Goal: Task Accomplishment & Management: Complete application form

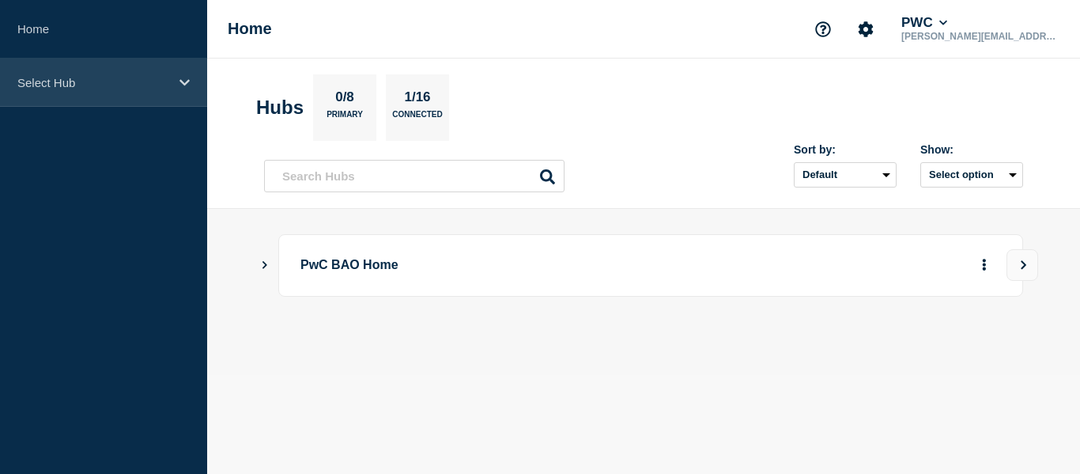
click at [142, 90] on div "Select Hub" at bounding box center [103, 83] width 207 height 48
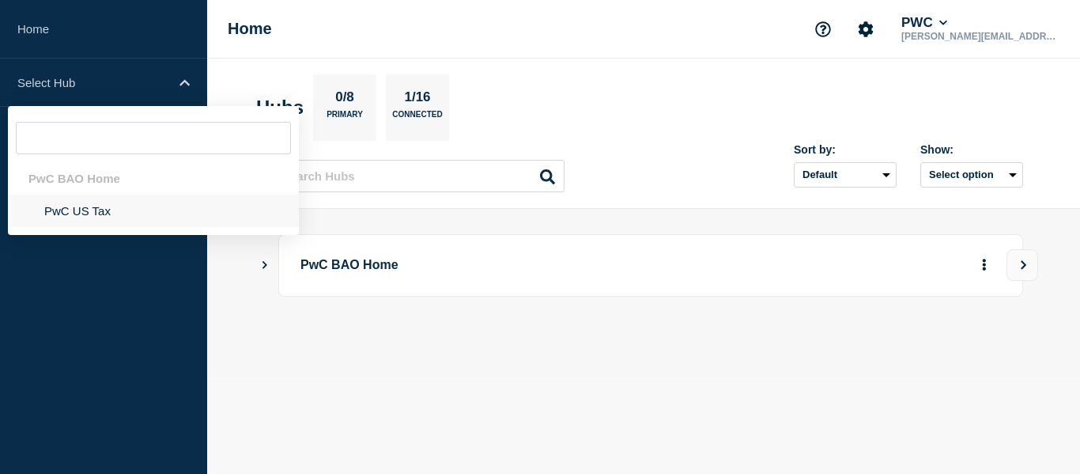
click at [80, 204] on li "PwC US Tax" at bounding box center [153, 211] width 291 height 32
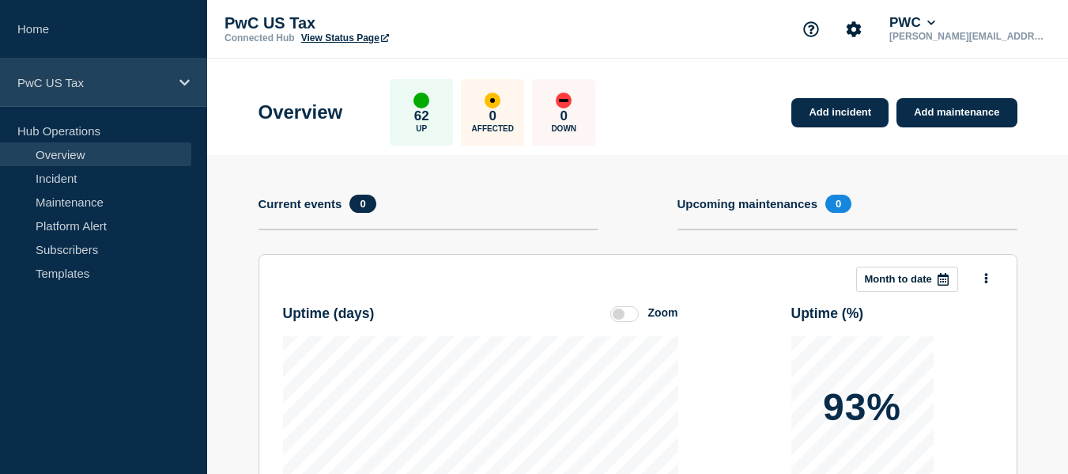
click at [186, 87] on icon at bounding box center [185, 83] width 10 height 12
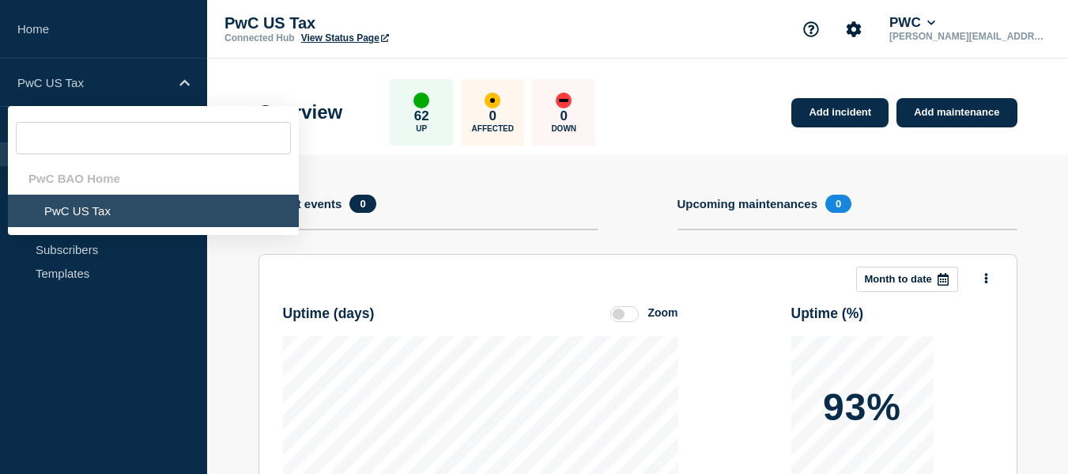
click at [100, 335] on aside "Home PwC US Tax PwC BAO Home PwC US Tax Hub Operations Overview Incident Mainte…" at bounding box center [103, 237] width 207 height 474
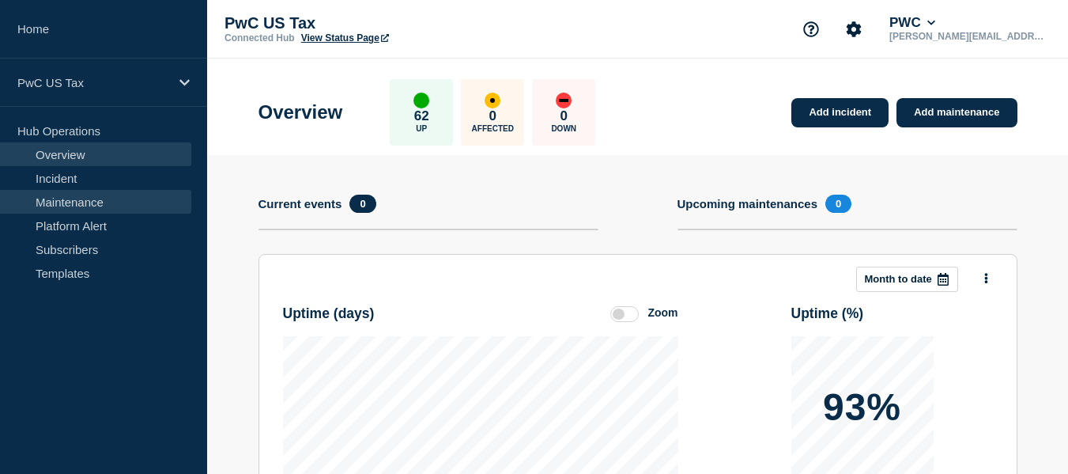
click at [89, 204] on link "Maintenance" at bounding box center [95, 202] width 191 height 24
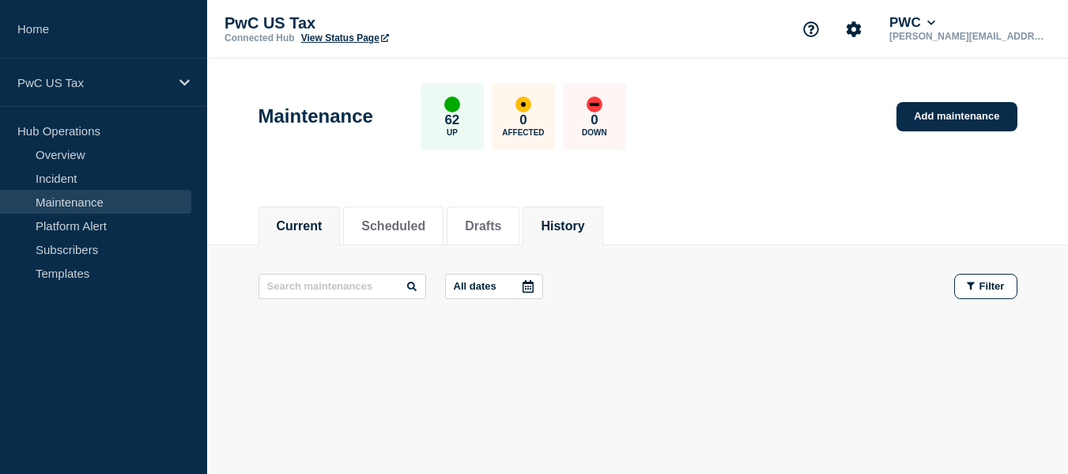
click at [582, 222] on button "History" at bounding box center [562, 226] width 43 height 14
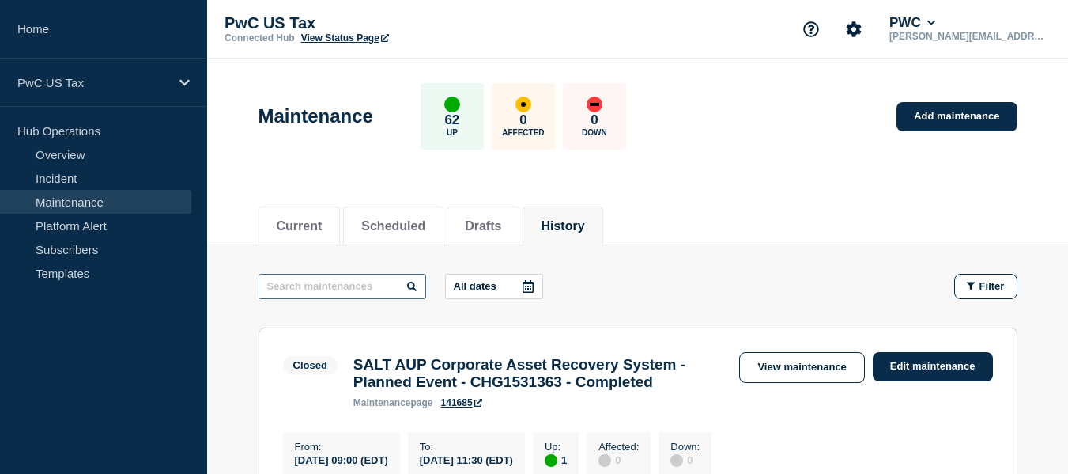
click at [349, 287] on input "text" at bounding box center [343, 286] width 168 height 25
type input "UPE"
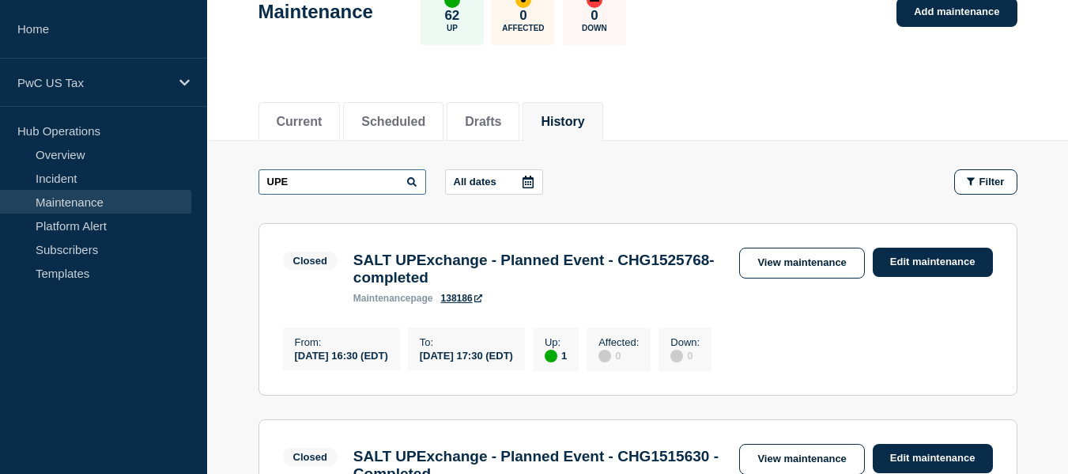
scroll to position [4, 0]
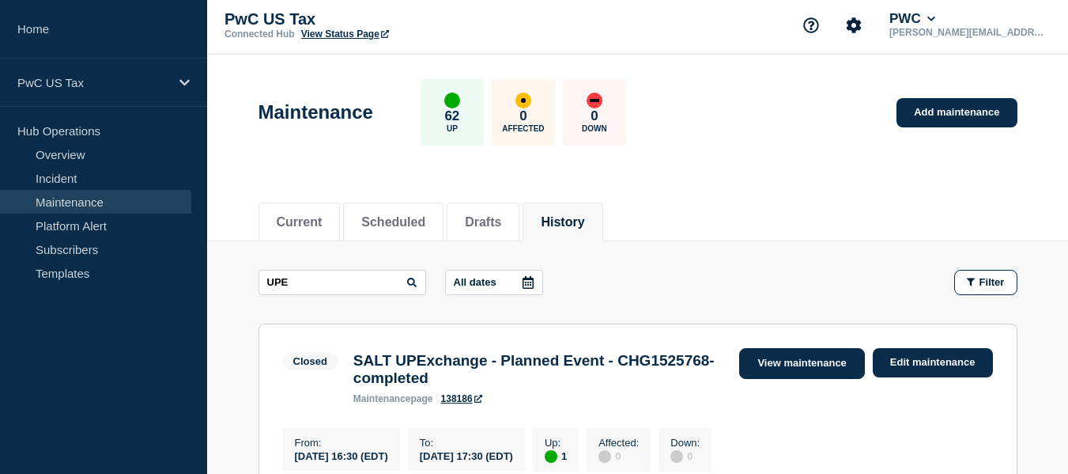
click at [806, 362] on link "View maintenance" at bounding box center [801, 363] width 125 height 31
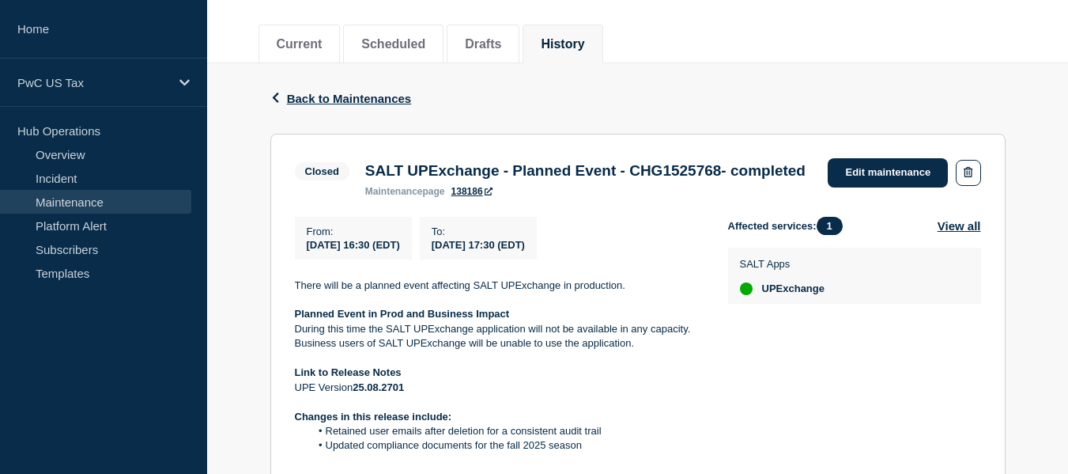
scroll to position [144, 0]
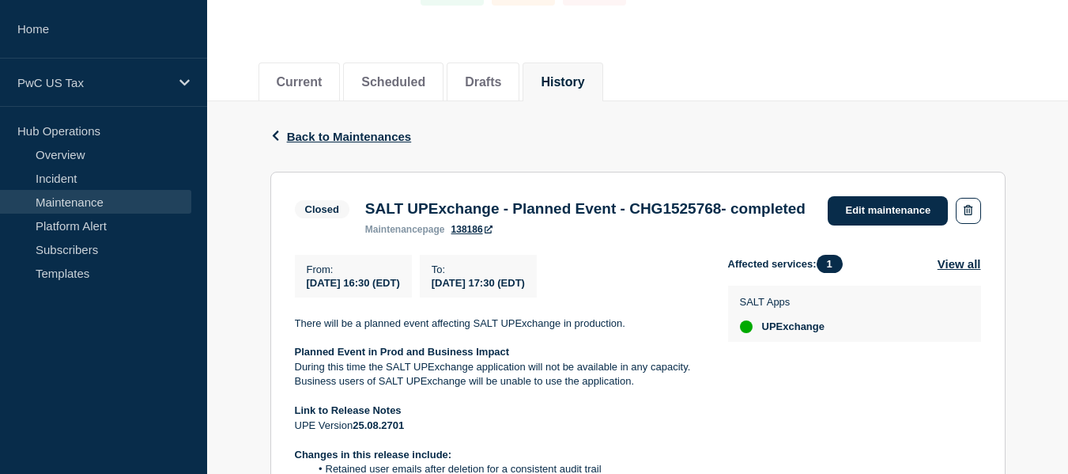
click at [322, 146] on div "Back Back to Maintenances" at bounding box center [637, 136] width 735 height 70
click at [336, 134] on span "Back to Maintenances" at bounding box center [349, 136] width 125 height 13
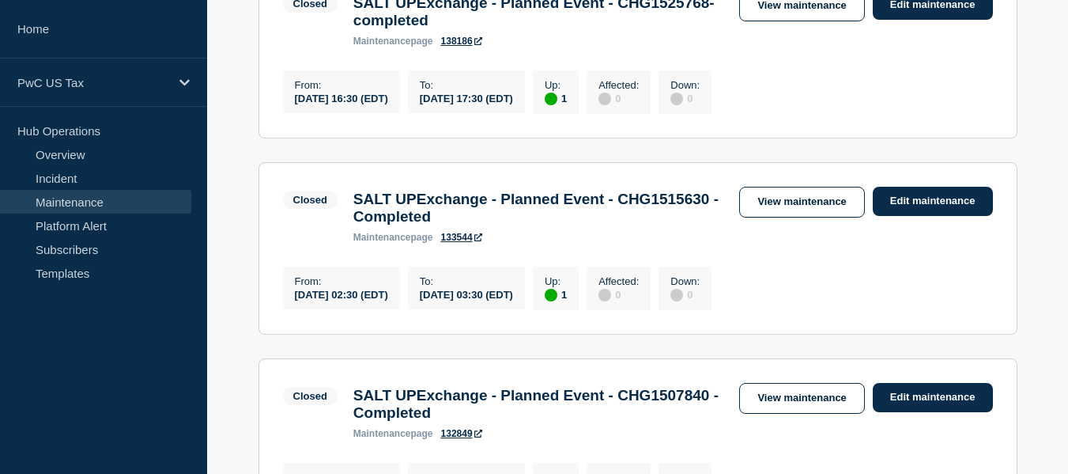
scroll to position [373, 0]
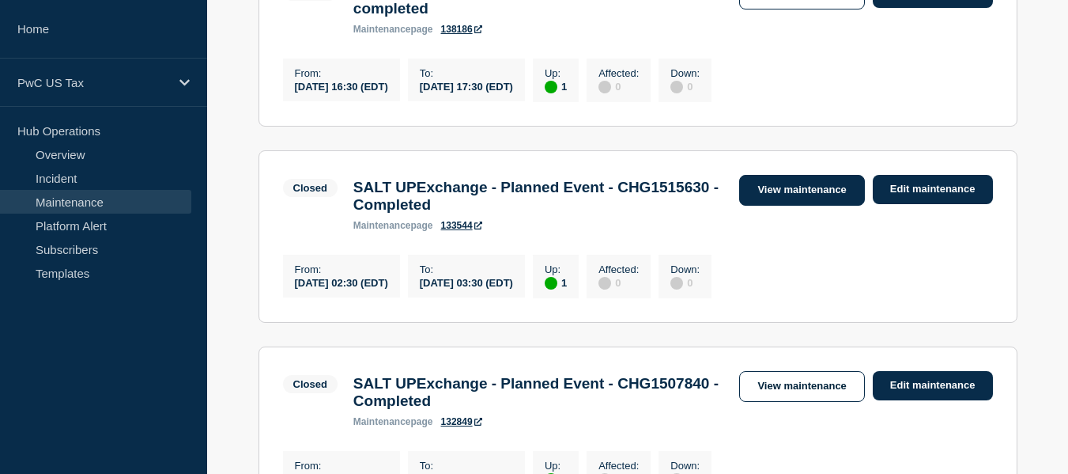
click at [765, 206] on link "View maintenance" at bounding box center [801, 190] width 125 height 31
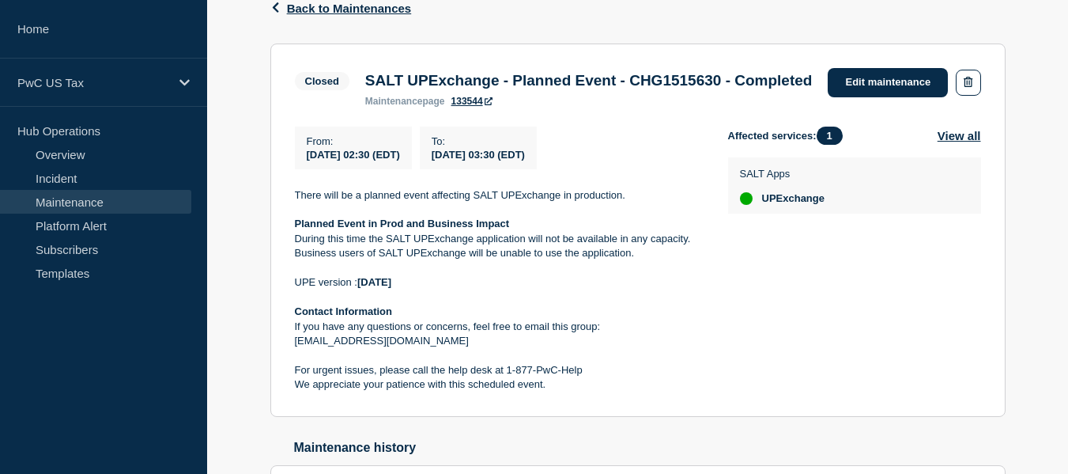
scroll to position [191, 0]
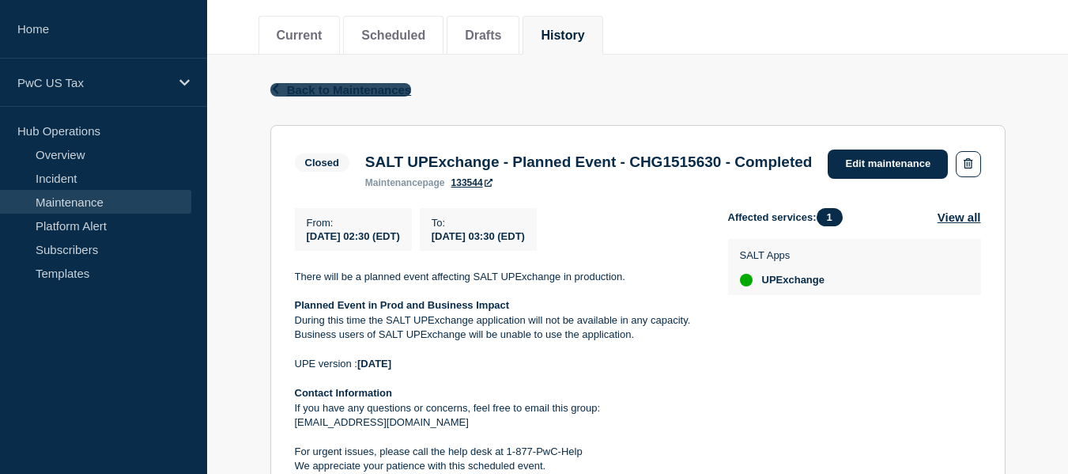
click at [319, 89] on span "Back to Maintenances" at bounding box center [349, 89] width 125 height 13
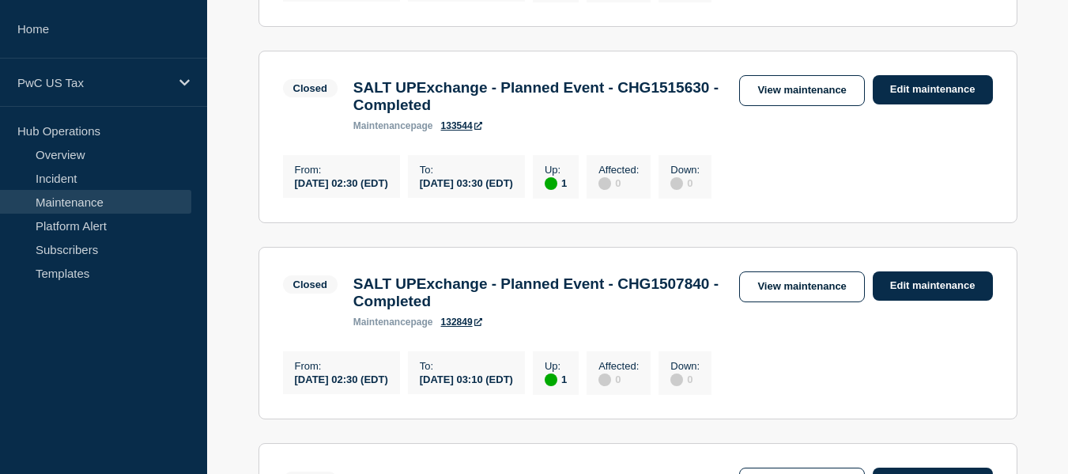
scroll to position [485, 0]
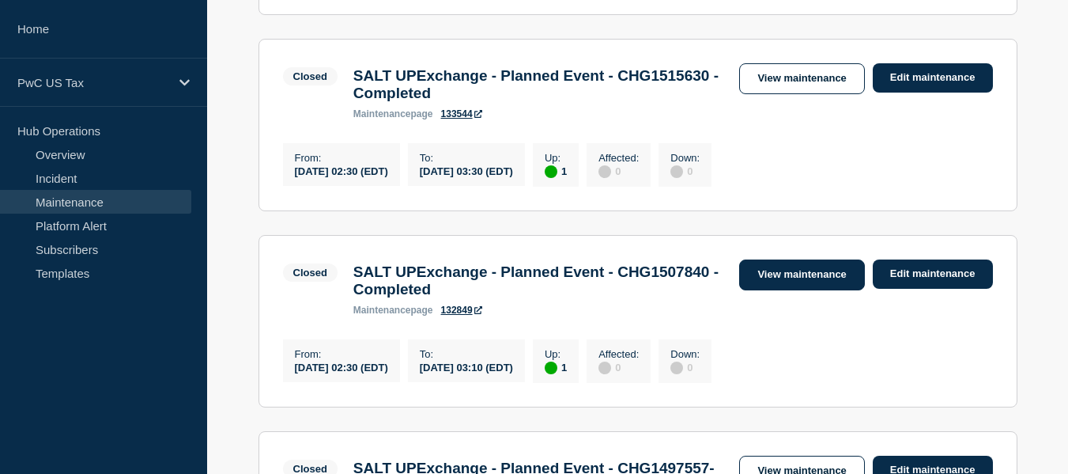
click at [788, 290] on link "View maintenance" at bounding box center [801, 274] width 125 height 31
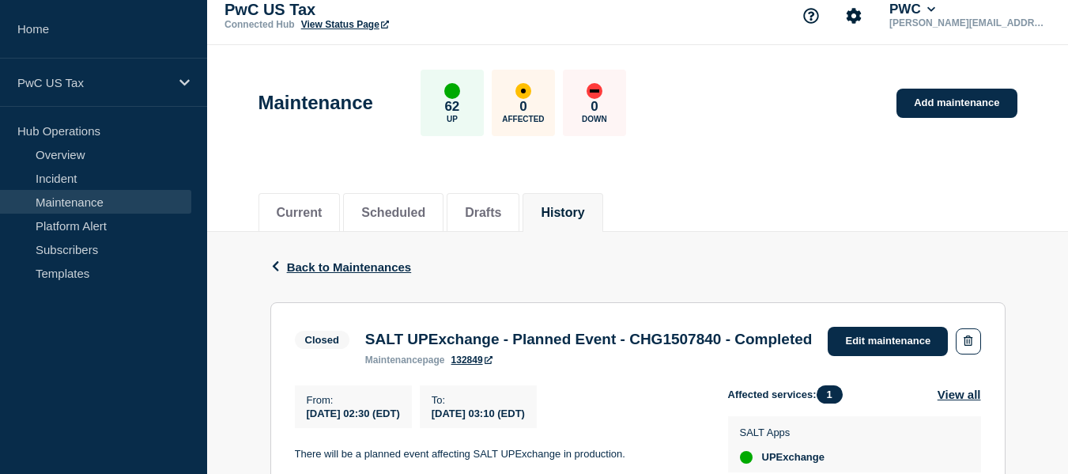
scroll to position [8, 0]
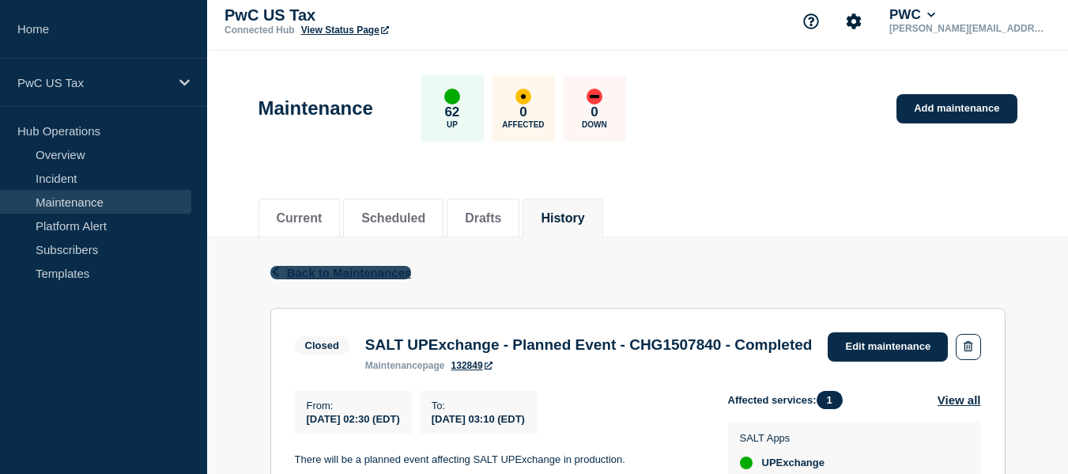
click at [343, 271] on span "Back to Maintenances" at bounding box center [349, 272] width 125 height 13
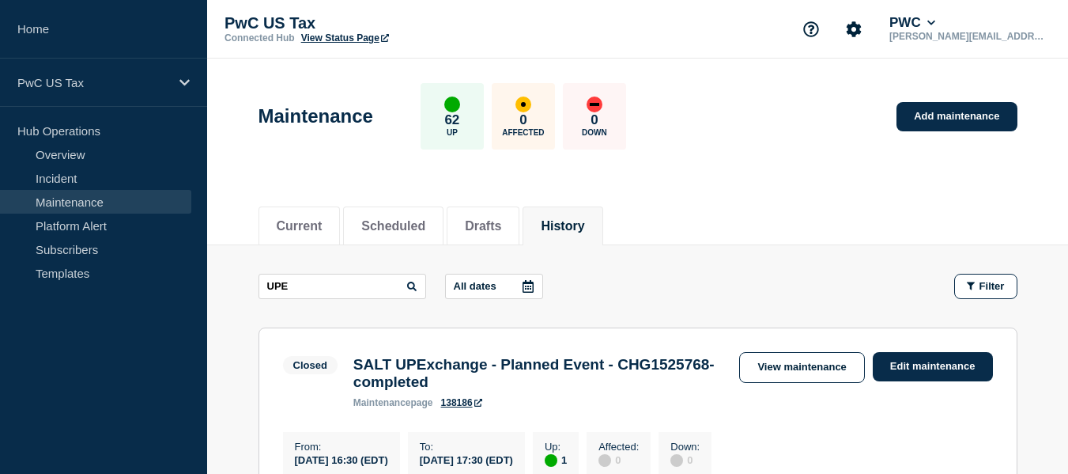
scroll to position [219, 0]
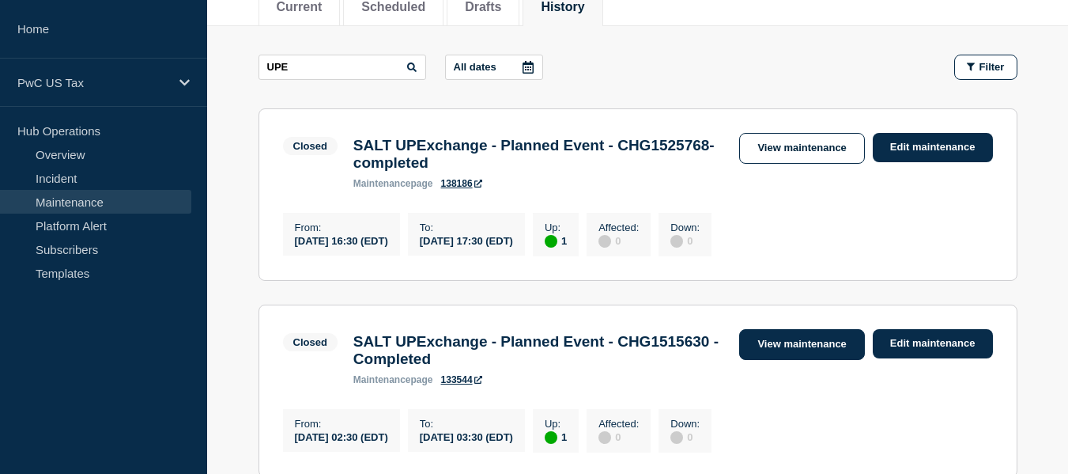
click at [778, 360] on link "View maintenance" at bounding box center [801, 344] width 125 height 31
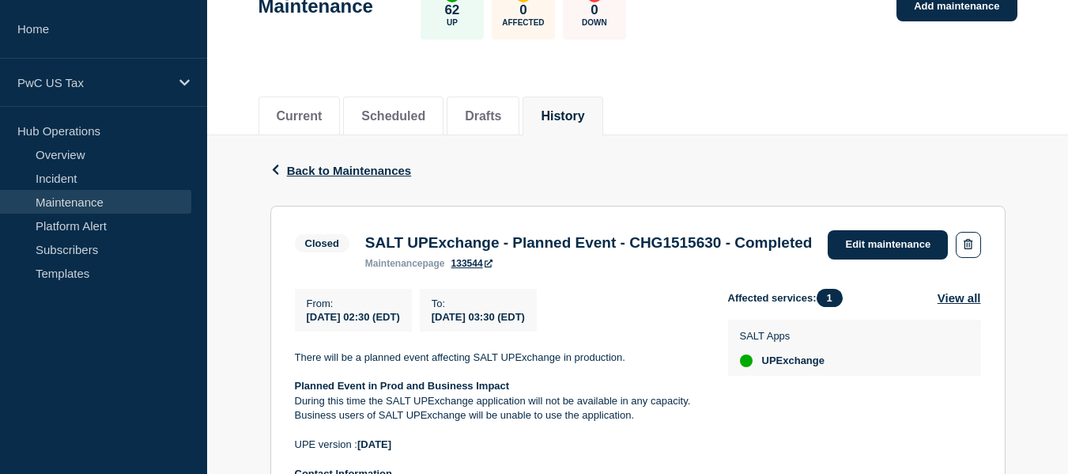
scroll to position [96, 0]
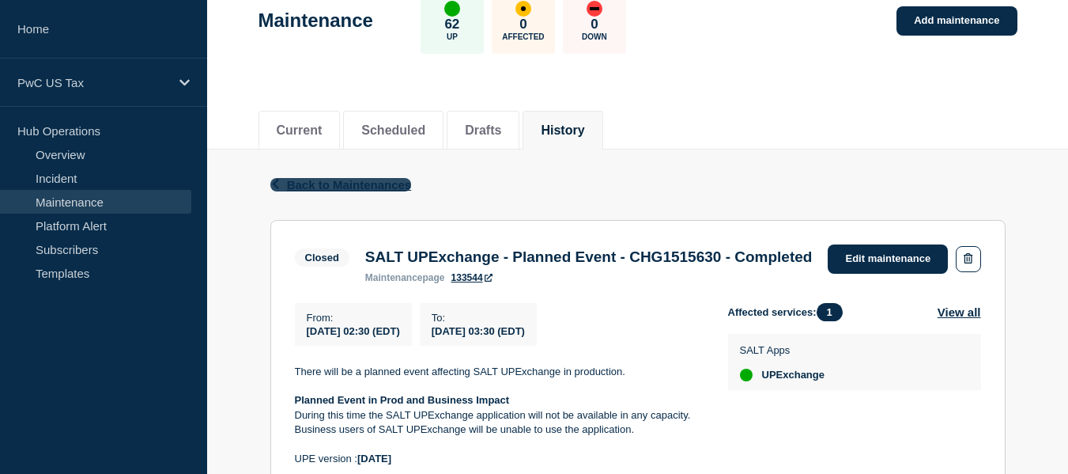
click at [302, 184] on span "Back to Maintenances" at bounding box center [349, 184] width 125 height 13
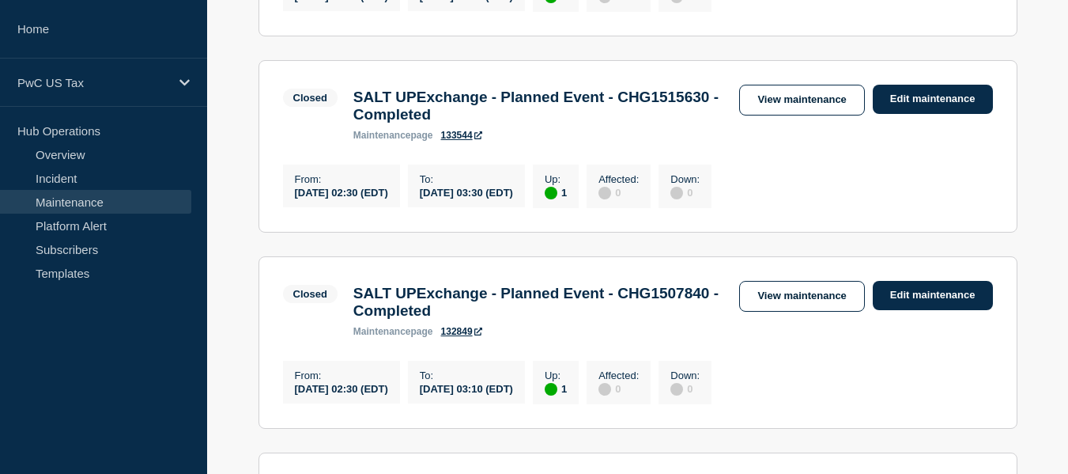
scroll to position [467, 0]
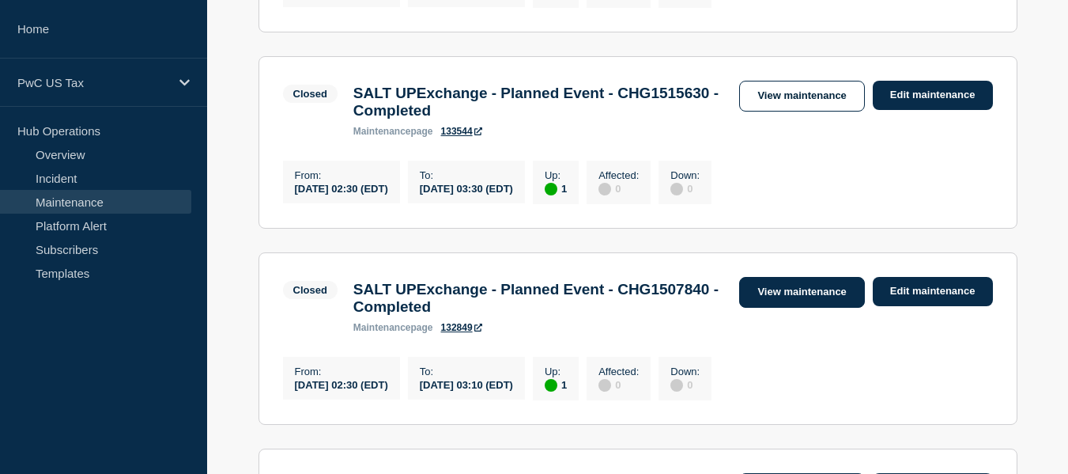
click at [777, 308] on link "View maintenance" at bounding box center [801, 292] width 125 height 31
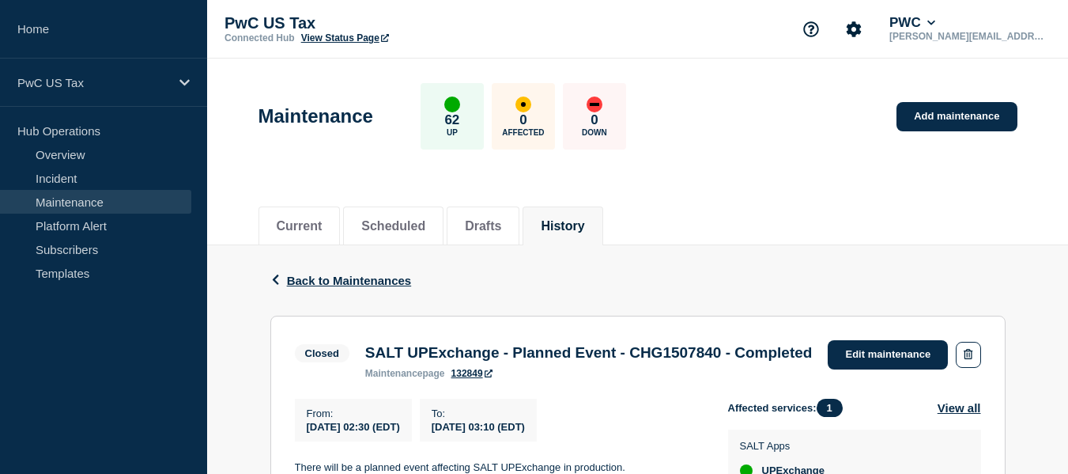
scroll to position [287, 0]
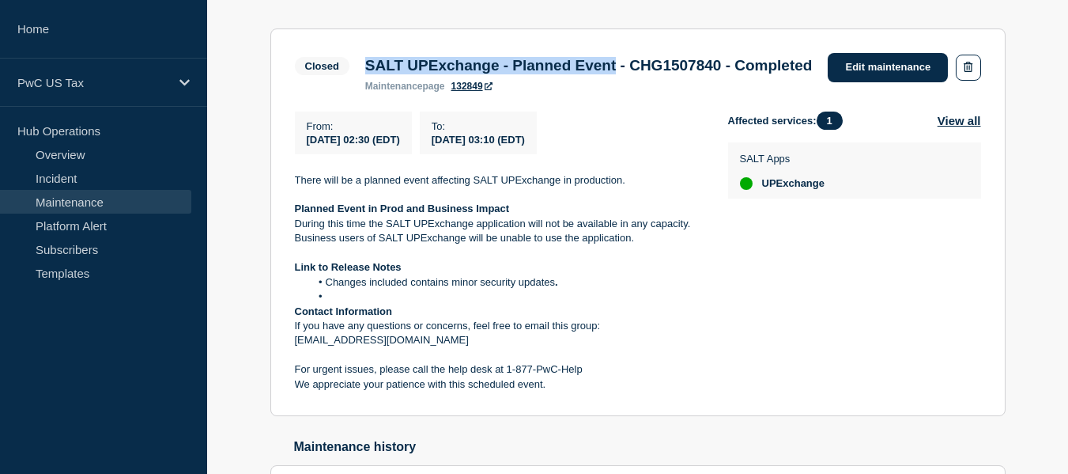
drag, startPoint x: 365, startPoint y: 65, endPoint x: 651, endPoint y: 71, distance: 285.6
click at [651, 71] on h3 "SALT UPExchange - Planned Event - CHG1507840 - Completed" at bounding box center [589, 65] width 448 height 17
copy h3 "SALT UPExchange - Planned Event"
click at [456, 274] on p "Link to Release Notes" at bounding box center [499, 267] width 408 height 14
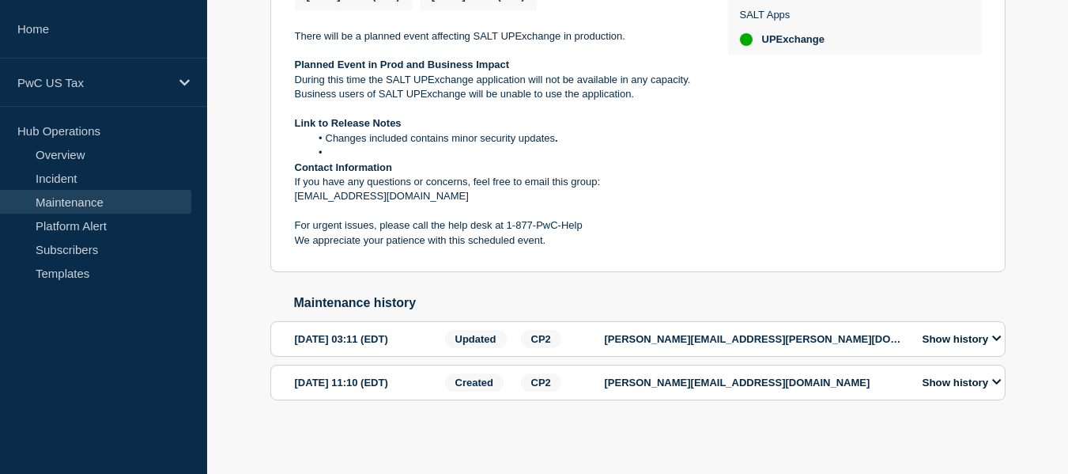
scroll to position [0, 0]
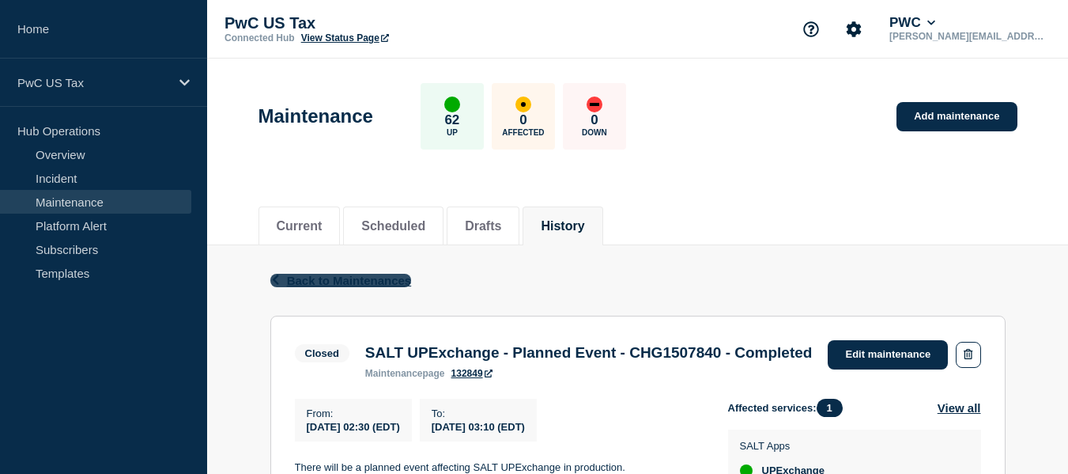
click at [326, 284] on span "Back to Maintenances" at bounding box center [349, 280] width 125 height 13
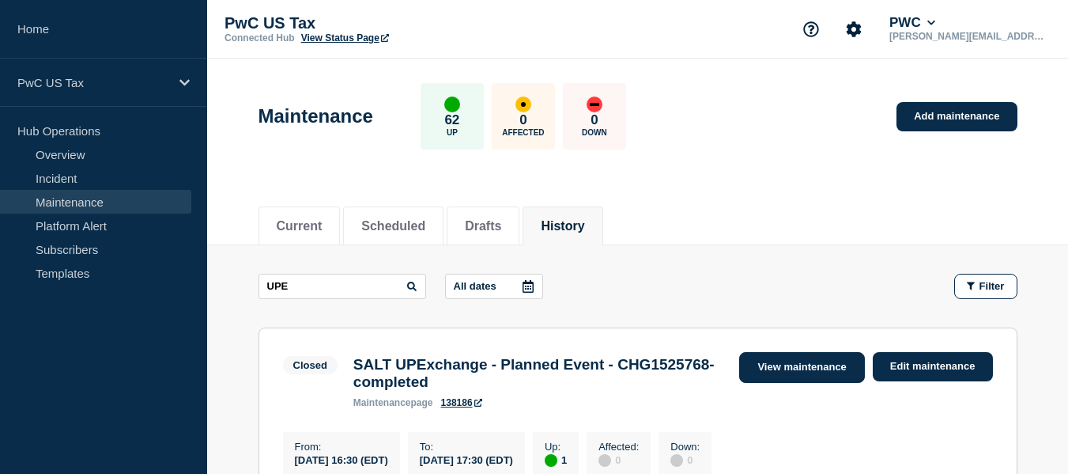
click at [804, 368] on link "View maintenance" at bounding box center [801, 367] width 125 height 31
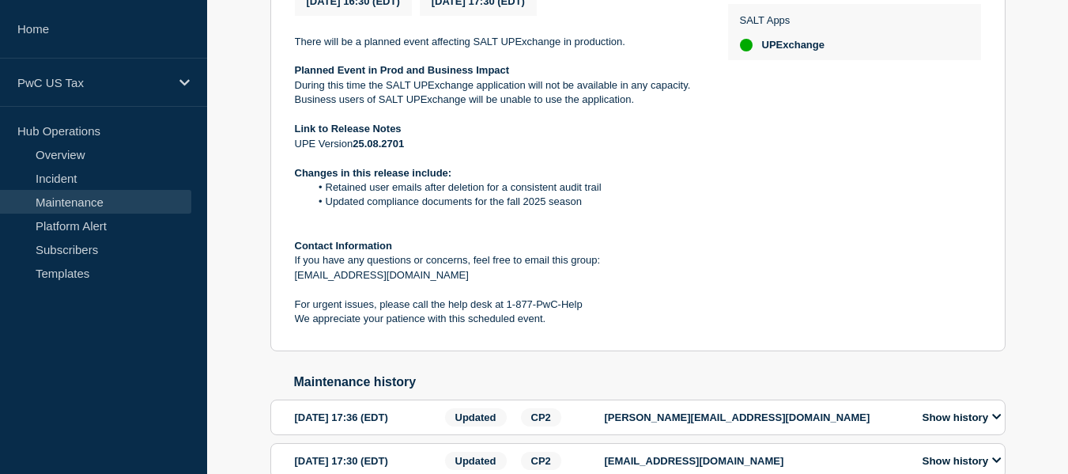
scroll to position [416, 0]
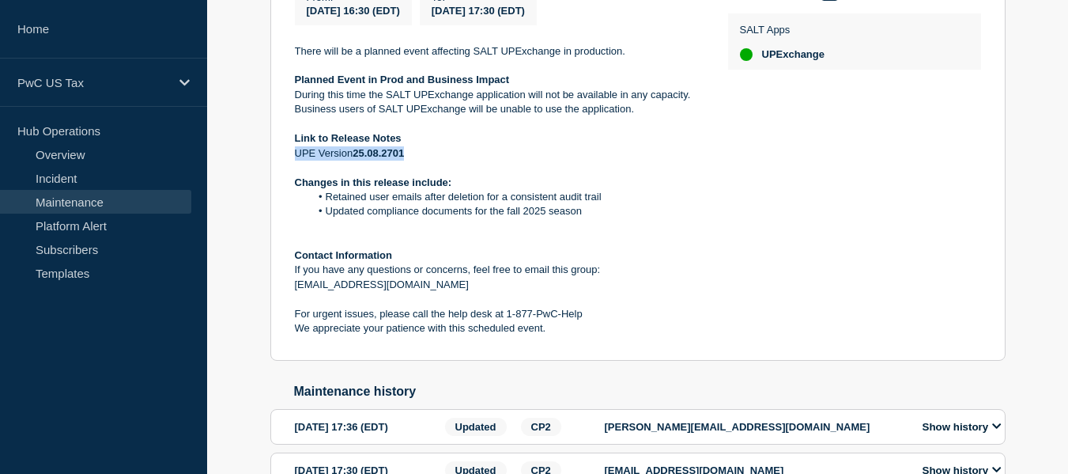
drag, startPoint x: 297, startPoint y: 182, endPoint x: 406, endPoint y: 184, distance: 109.2
click at [406, 161] on p "UPE Version 25.08.2701" at bounding box center [499, 153] width 408 height 14
copy p "UPE Version 25.08.2701"
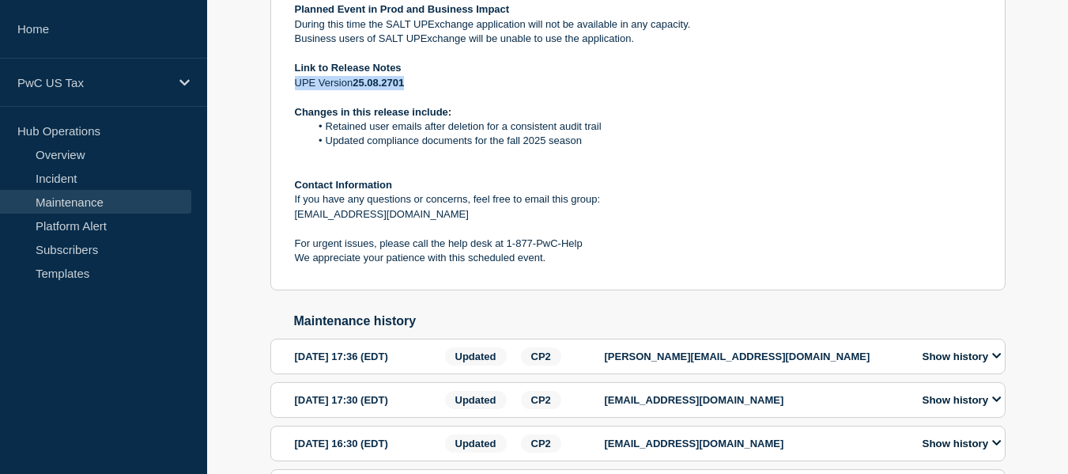
scroll to position [435, 0]
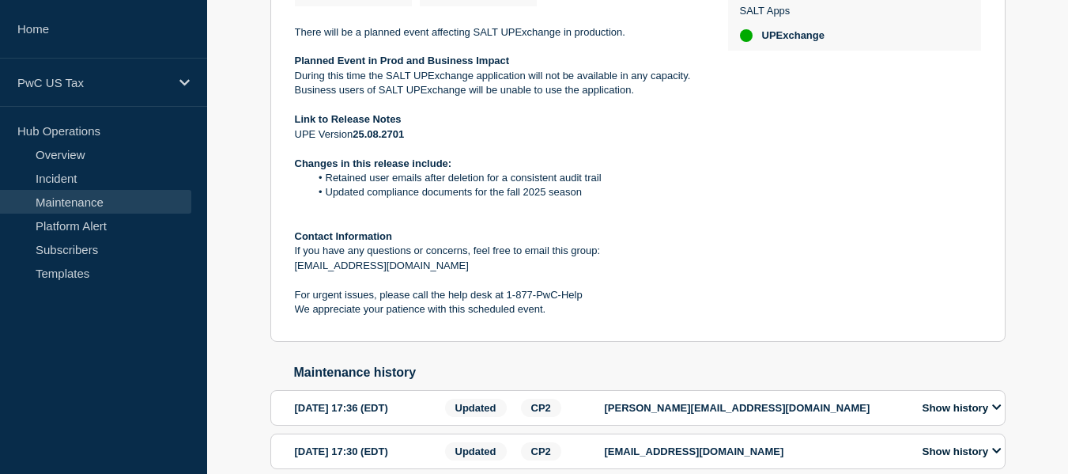
click at [282, 203] on section "Closed SALT UPExchange - Planned Event - CHG1525768- completed maintenance page…" at bounding box center [637, 111] width 735 height 461
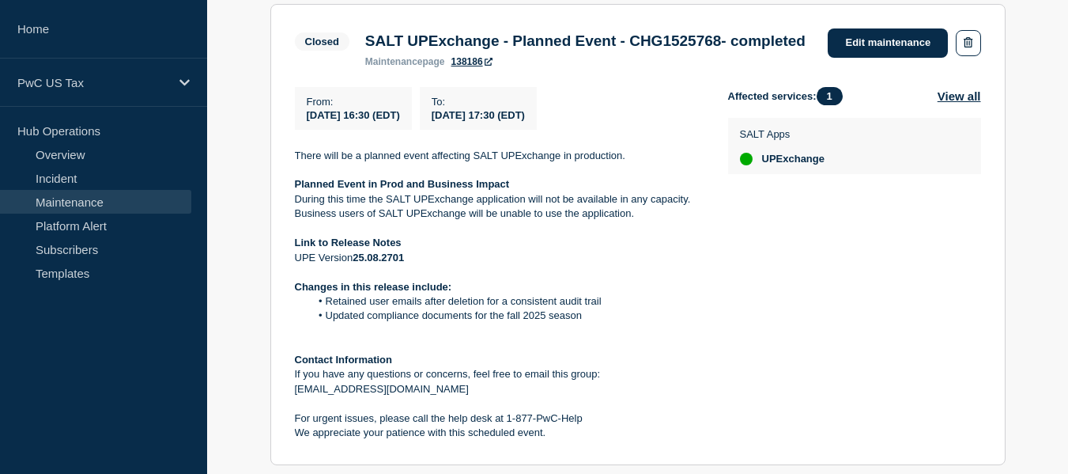
scroll to position [292, 0]
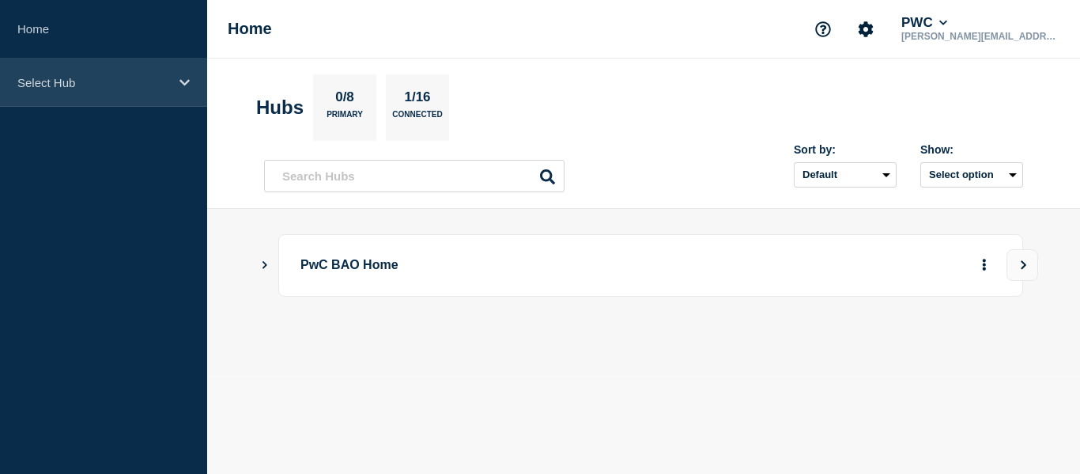
click at [168, 89] on p "Select Hub" at bounding box center [93, 82] width 152 height 13
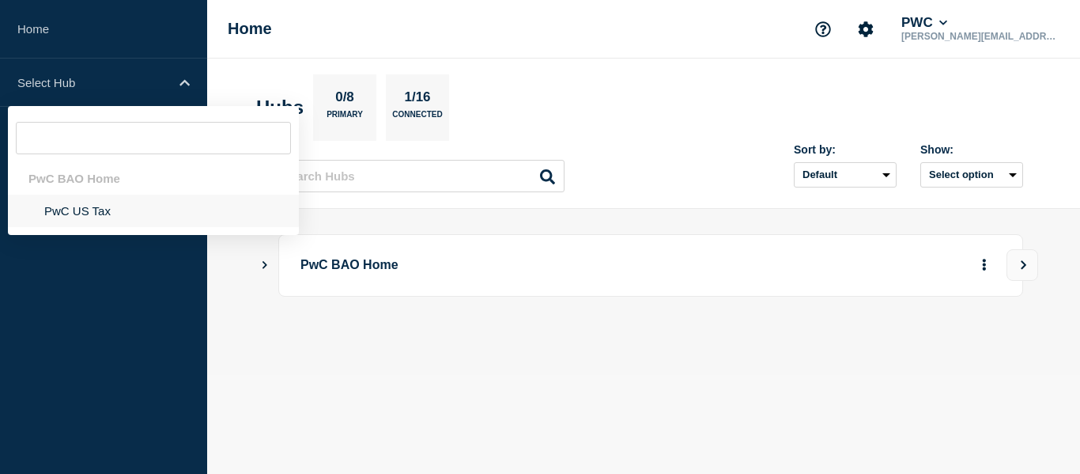
click at [70, 208] on li "PwC US Tax" at bounding box center [153, 211] width 291 height 32
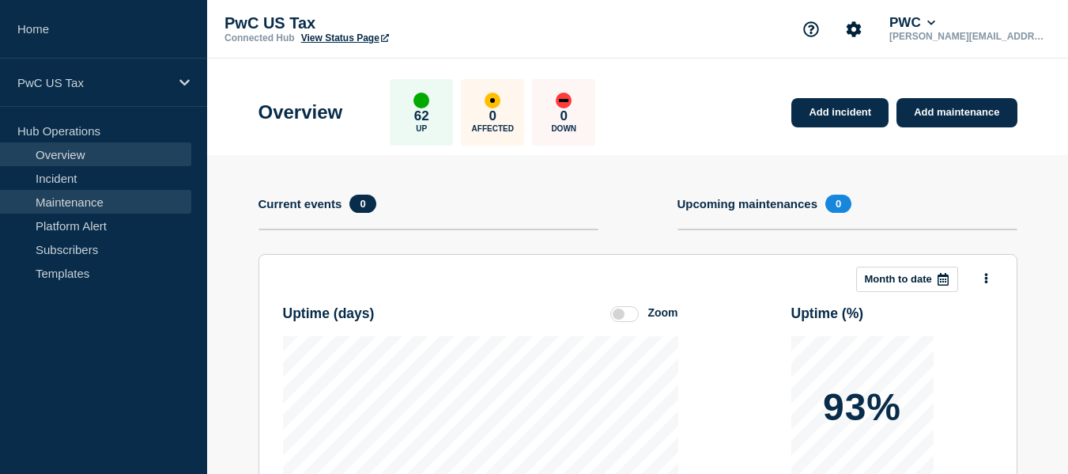
click at [88, 202] on link "Maintenance" at bounding box center [95, 202] width 191 height 24
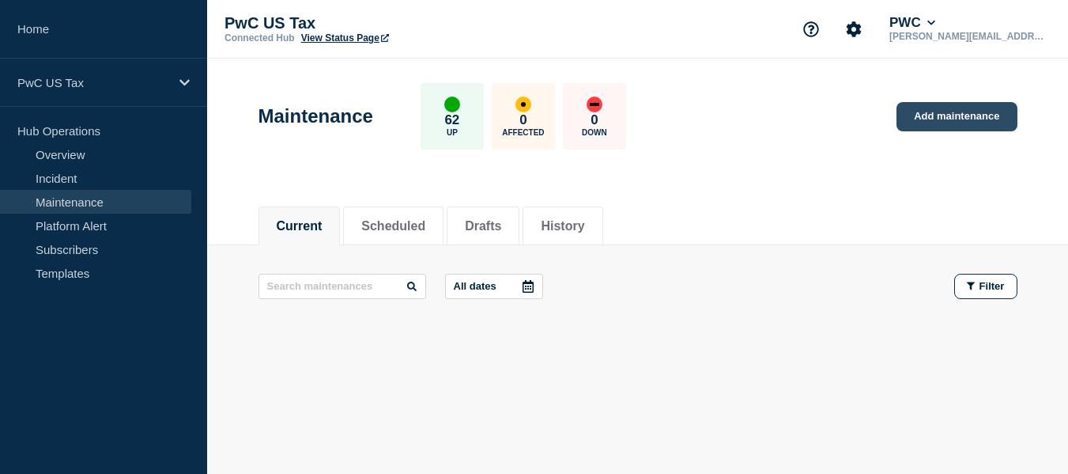
click at [970, 112] on link "Add maintenance" at bounding box center [957, 116] width 120 height 29
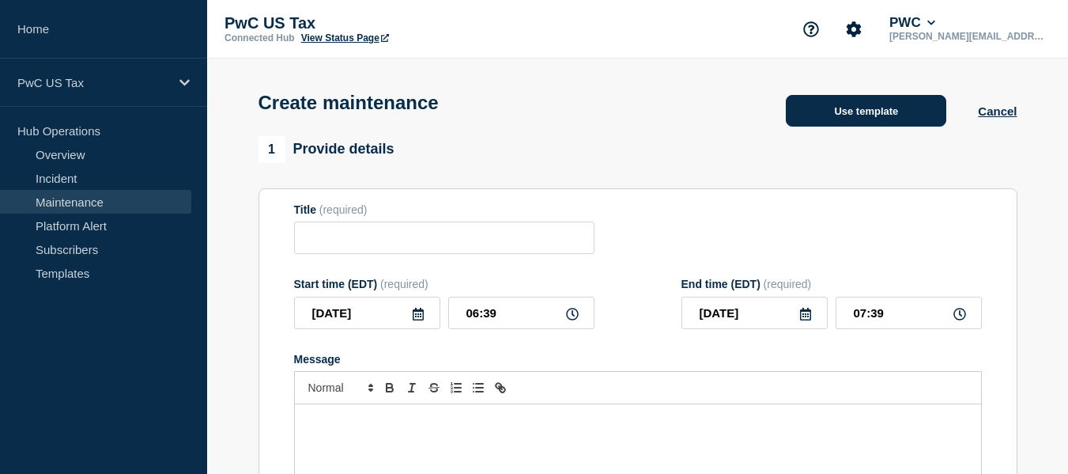
click at [807, 117] on button "Use template" at bounding box center [866, 111] width 161 height 32
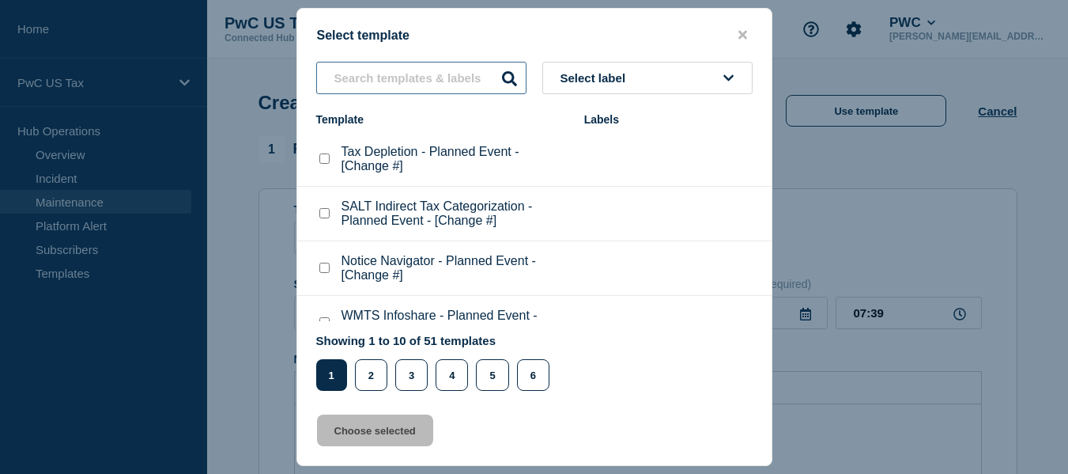
click at [415, 81] on input "text" at bounding box center [421, 78] width 210 height 32
paste input "SALT UPExchange - Planned Event"
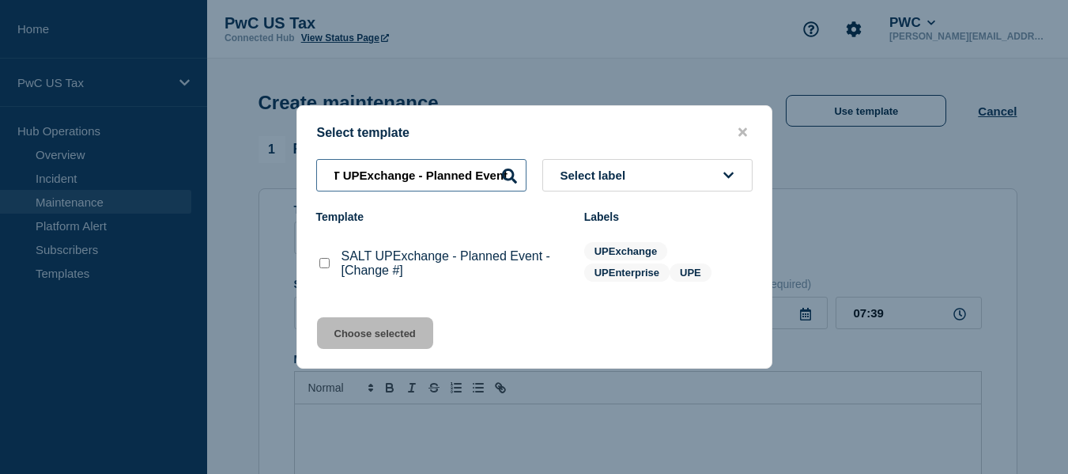
type input "SALT UPExchange - Planned Event"
click at [327, 267] on checkbox"] "SALT UPExchange - Planned Event - [Change #] checkbox" at bounding box center [324, 263] width 10 height 10
checkbox checkbox"] "true"
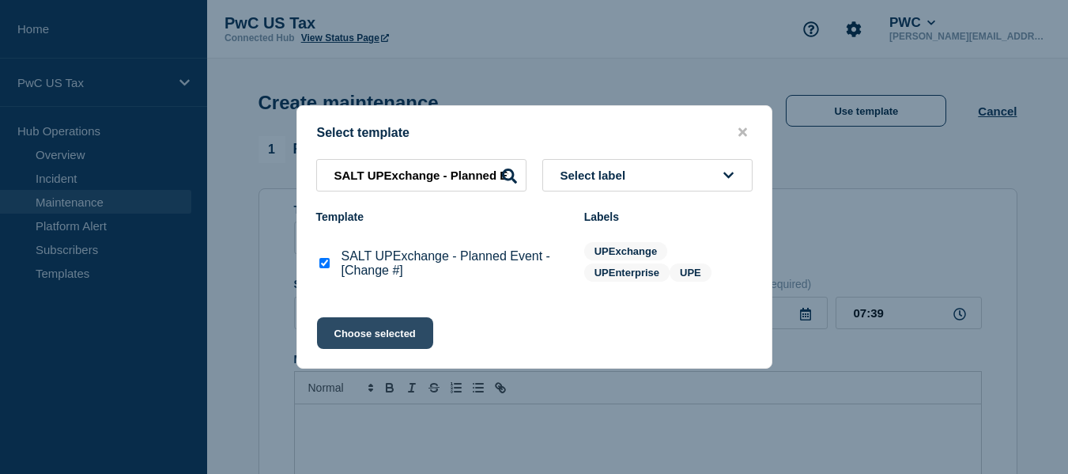
click at [367, 331] on button "Choose selected" at bounding box center [375, 333] width 116 height 32
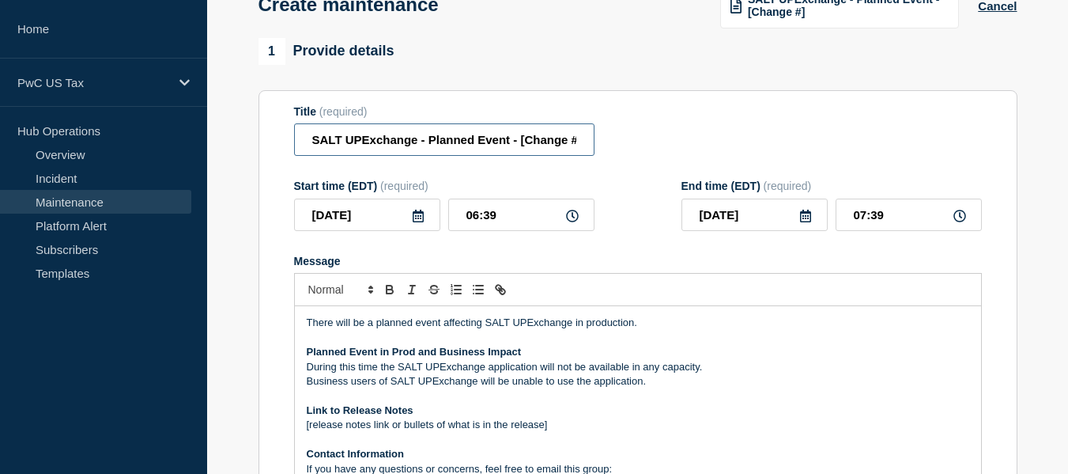
scroll to position [0, 6]
drag, startPoint x: 520, startPoint y: 144, endPoint x: 599, endPoint y: 142, distance: 78.3
click at [599, 142] on div "Title (required) SALT UPExchange - Planned Event - [Change #]" at bounding box center [638, 130] width 688 height 51
paste input "CHG1534145"
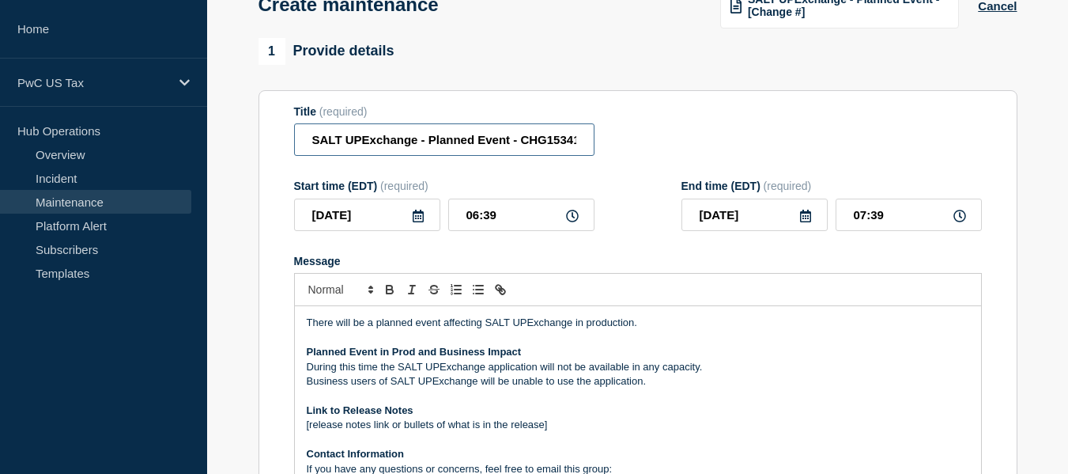
scroll to position [0, 17]
type input "SALT UPExchange - Planned Event - CHG1534145"
click at [418, 217] on icon at bounding box center [418, 216] width 11 height 13
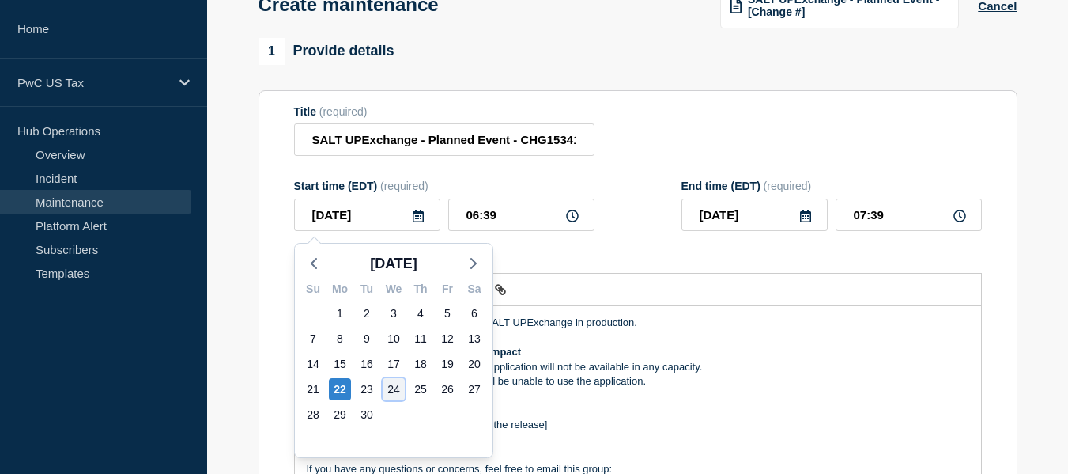
click at [393, 388] on div "24" at bounding box center [394, 389] width 22 height 22
type input "[DATE]"
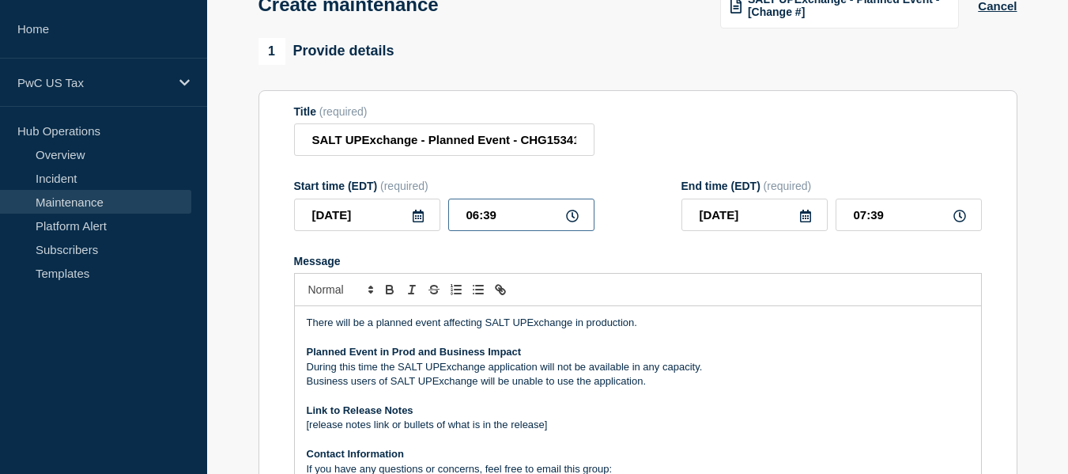
click at [478, 217] on input "06:39" at bounding box center [521, 214] width 146 height 32
type input "02:39"
type input "03:39"
type input "02:30"
click at [866, 219] on input "03:30" at bounding box center [909, 214] width 146 height 32
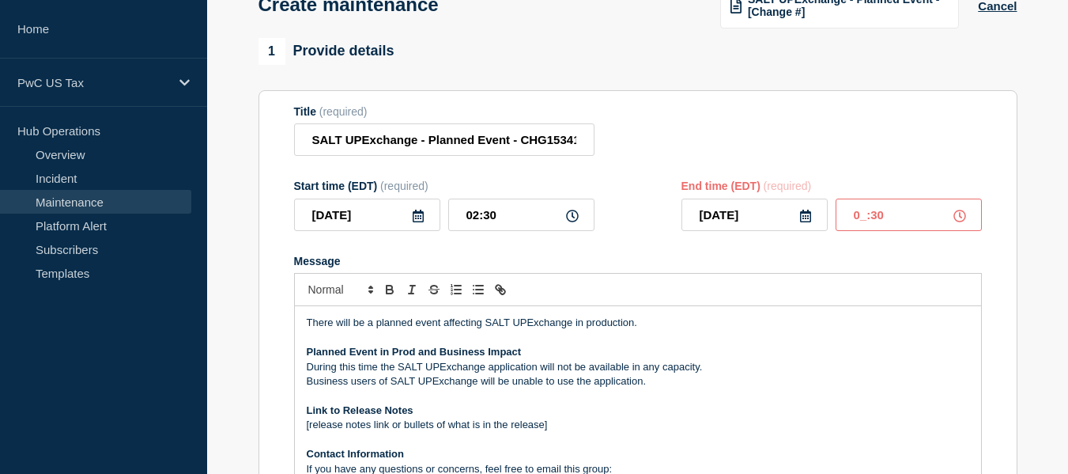
type input "05:30"
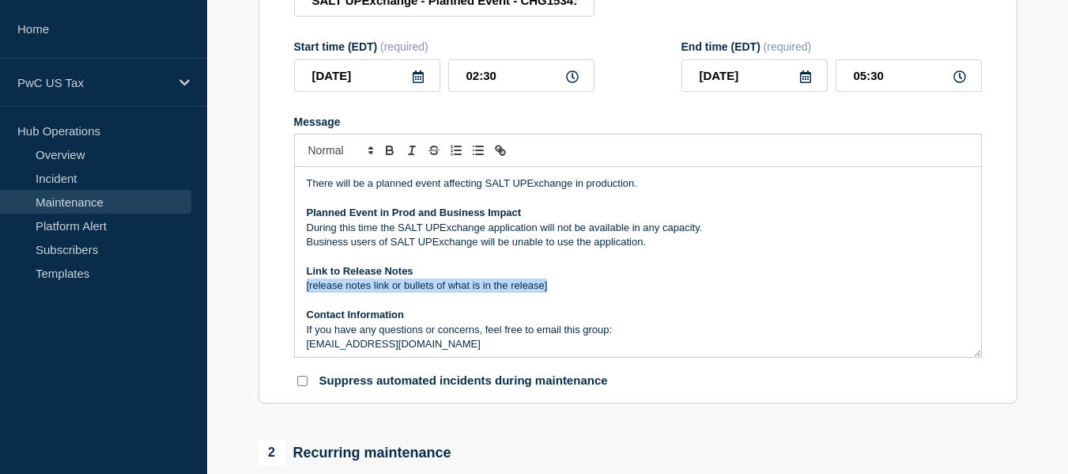
drag, startPoint x: 550, startPoint y: 287, endPoint x: 301, endPoint y: 293, distance: 249.2
click at [301, 293] on div "There will be a planned event affecting SALT UPExchange in production. Planned …" at bounding box center [638, 262] width 686 height 190
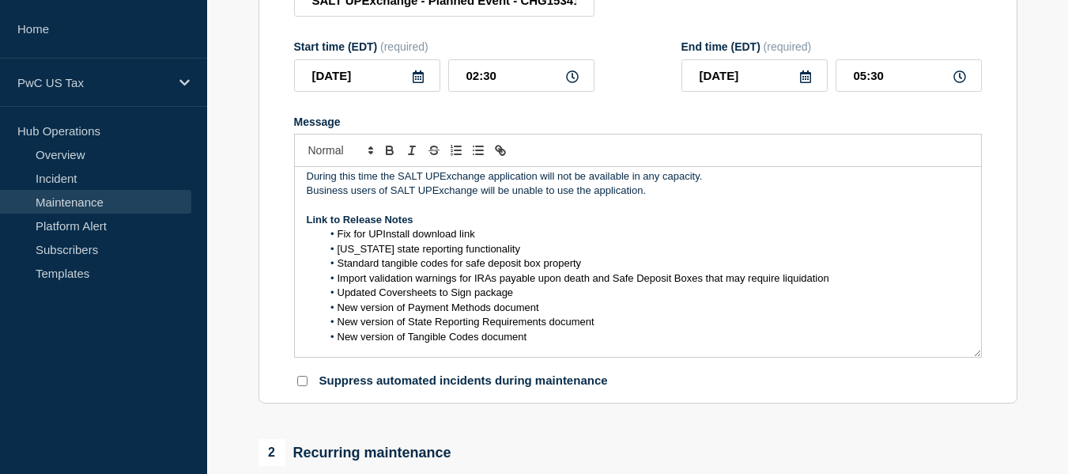
click at [416, 220] on p "Link to Release Notes" at bounding box center [638, 220] width 663 height 14
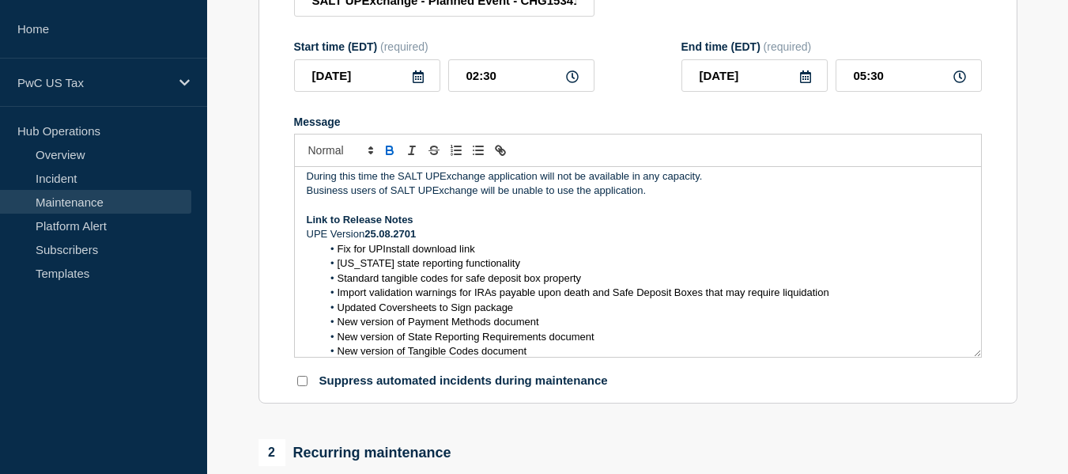
click at [425, 221] on p "Link to Release Notes" at bounding box center [638, 220] width 663 height 14
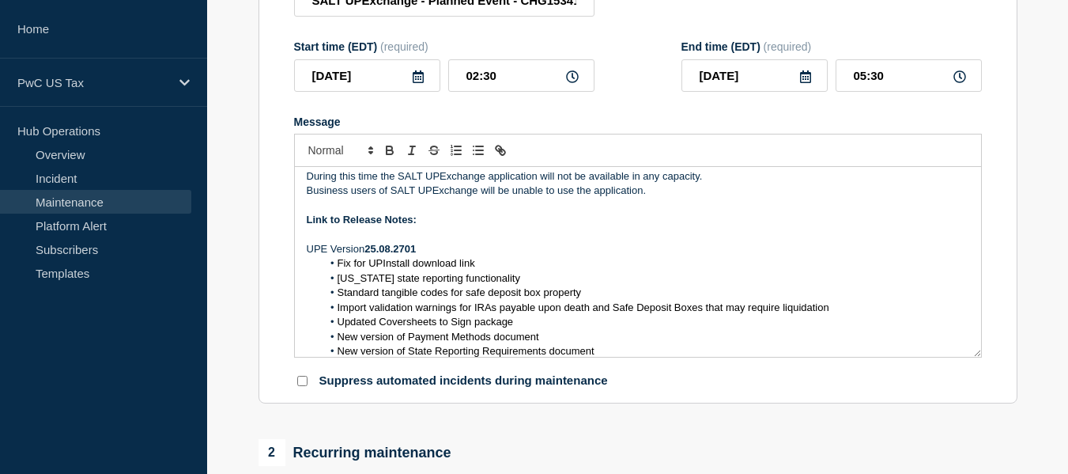
click at [427, 249] on p "UPE Version 25.08.2701" at bounding box center [638, 249] width 663 height 14
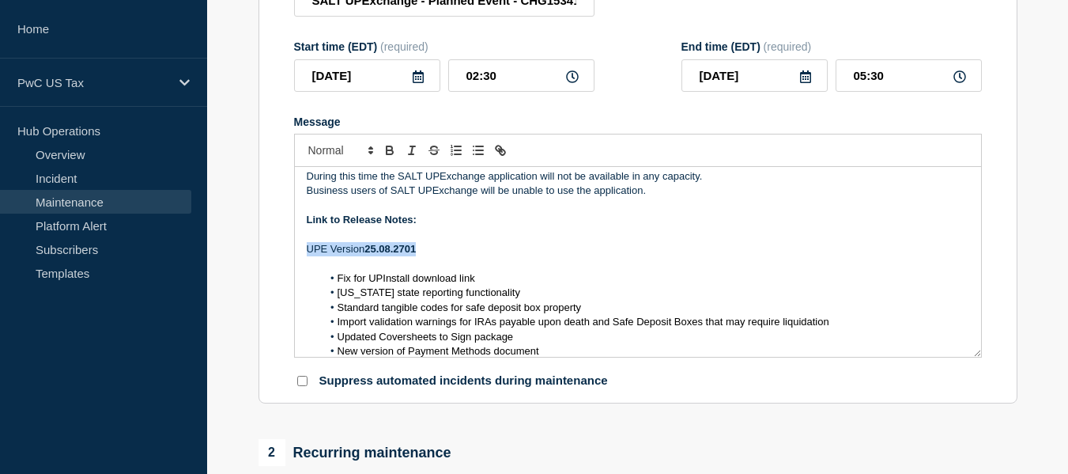
drag, startPoint x: 426, startPoint y: 252, endPoint x: 304, endPoint y: 251, distance: 122.6
click at [304, 251] on div "There will be a planned event affecting SALT UPExchange in production. Planned …" at bounding box center [638, 262] width 686 height 190
click at [392, 154] on icon "Toggle bold text" at bounding box center [390, 152] width 6 height 4
click at [429, 250] on p "UPE Version 25.08.2701" at bounding box center [638, 249] width 663 height 14
drag, startPoint x: 429, startPoint y: 250, endPoint x: 290, endPoint y: 248, distance: 139.2
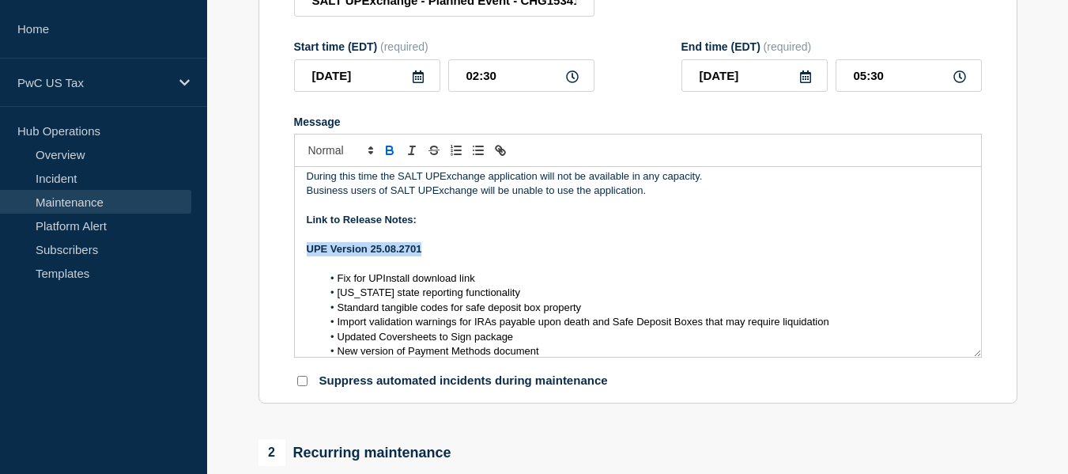
click at [290, 248] on section "Title (required) SALT UPExchange - Planned Event - CHG1534145 Start time (EDT) …" at bounding box center [638, 177] width 759 height 453
click at [433, 254] on p "UPE Version 25.08.2701" at bounding box center [638, 249] width 663 height 14
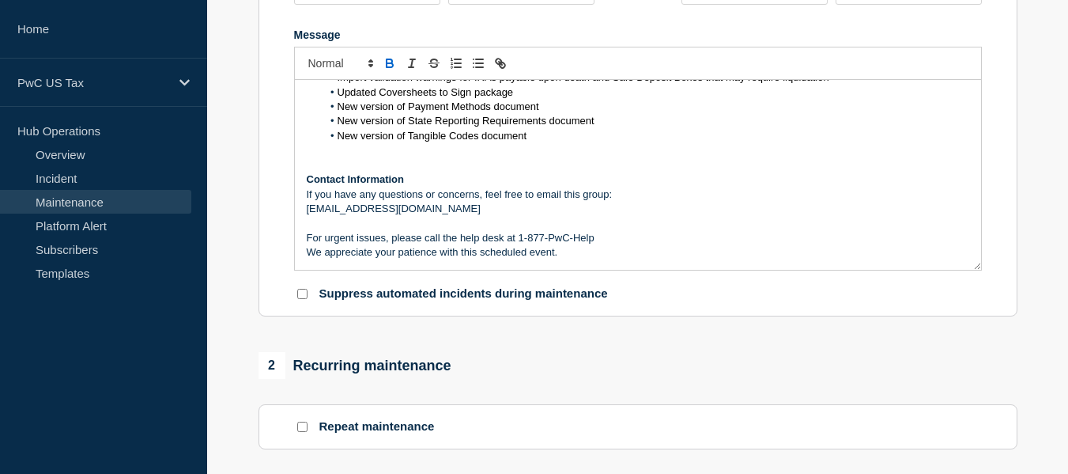
scroll to position [326, 0]
click at [320, 296] on p "Suppress automated incidents during maintenance" at bounding box center [463, 292] width 289 height 15
click at [300, 297] on input "Suppress automated incidents during maintenance" at bounding box center [302, 292] width 10 height 10
checkbox input "true"
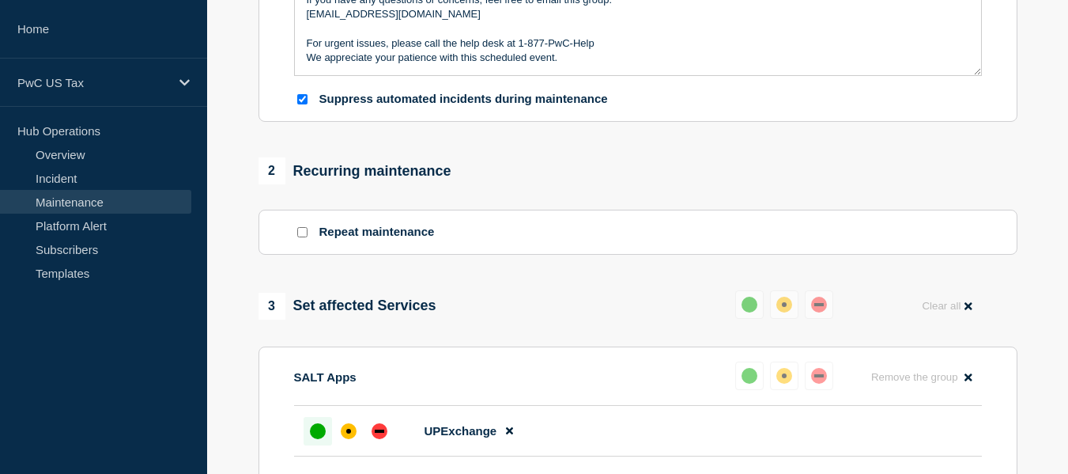
scroll to position [542, 0]
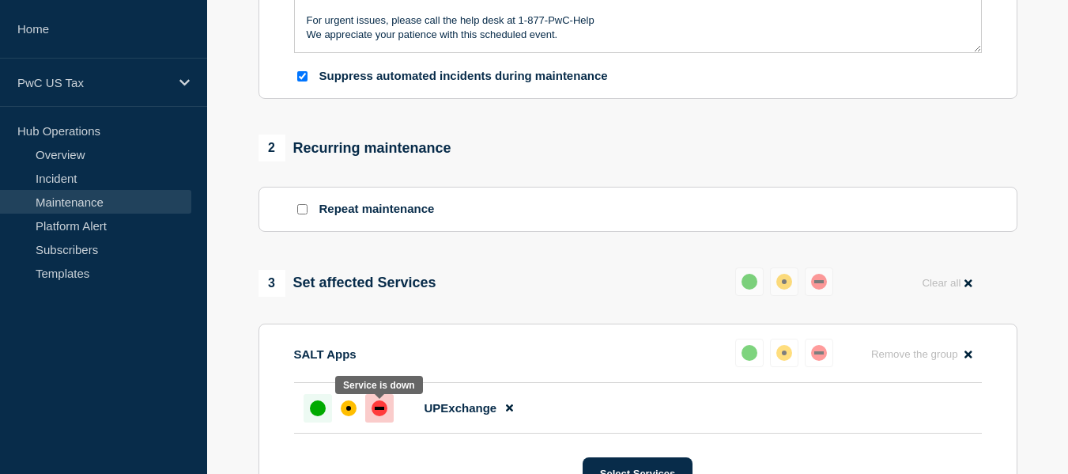
click at [381, 408] on div "down" at bounding box center [380, 408] width 16 height 16
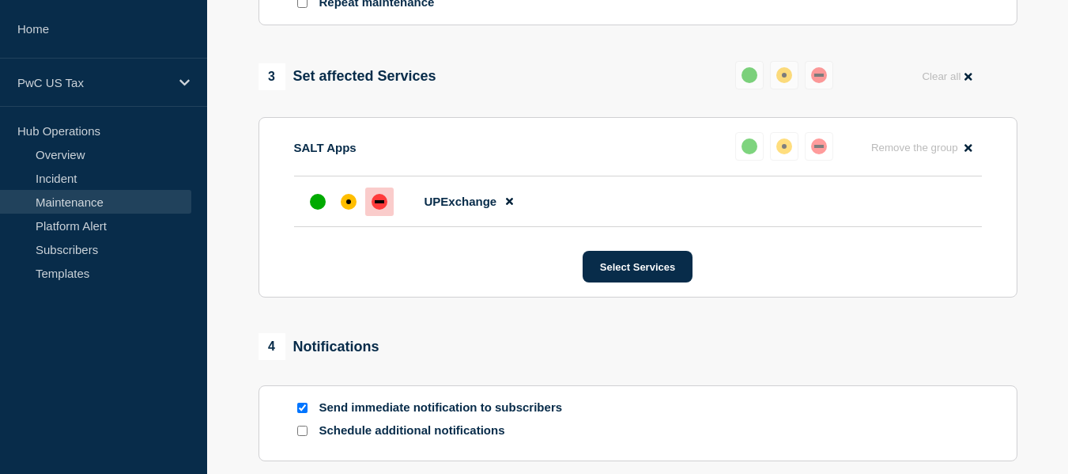
scroll to position [989, 0]
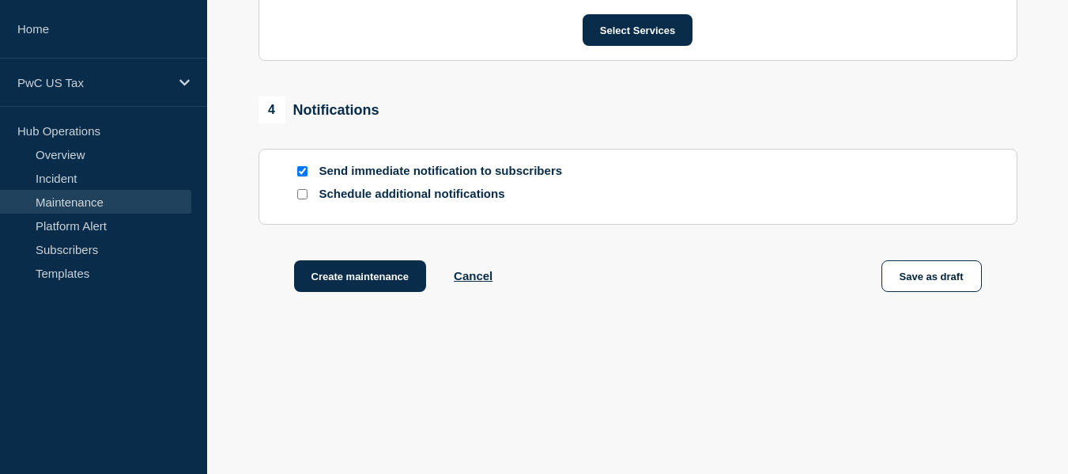
click at [302, 195] on input "Schedule additional notifications" at bounding box center [302, 194] width 10 height 10
click at [305, 195] on input "Schedule additional notifications" at bounding box center [302, 194] width 10 height 10
checkbox input "true"
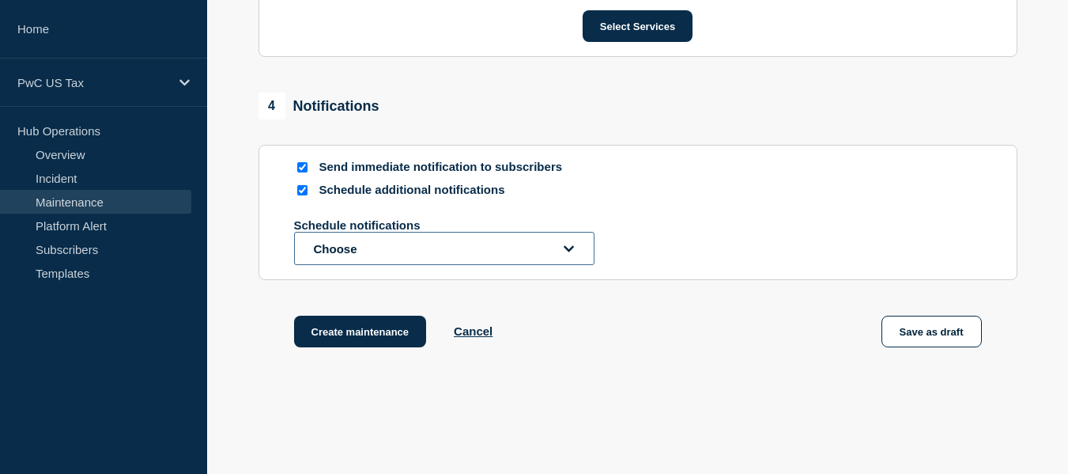
click at [406, 259] on button "Choose" at bounding box center [444, 248] width 301 height 33
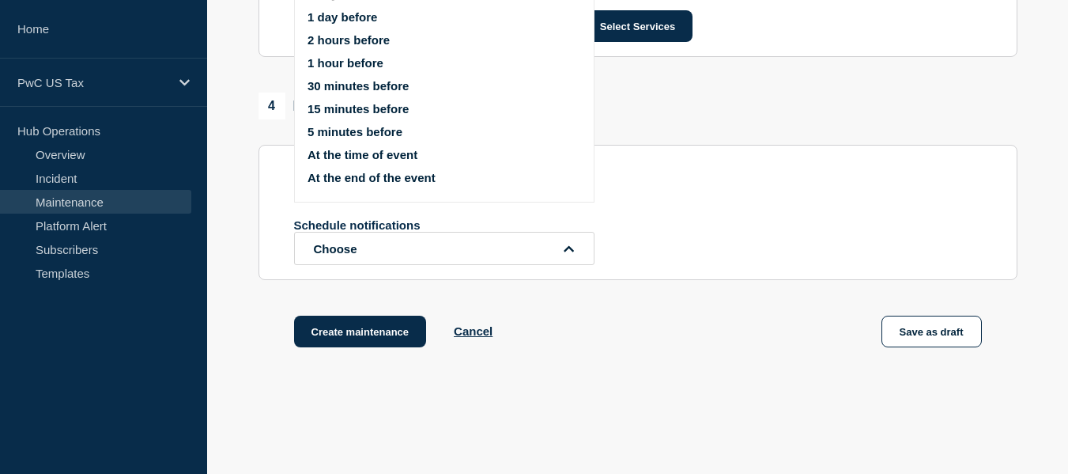
scroll to position [870, 0]
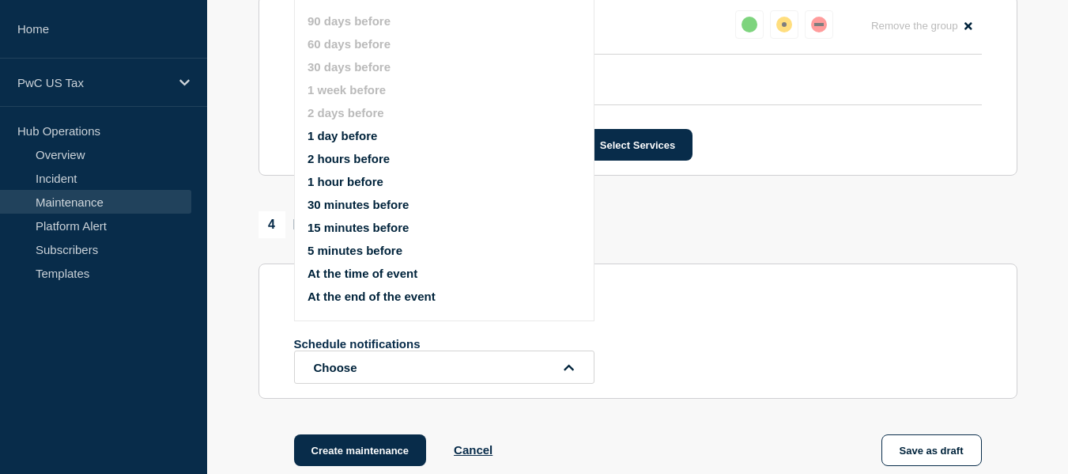
click at [357, 135] on button "1 day before" at bounding box center [343, 135] width 70 height 13
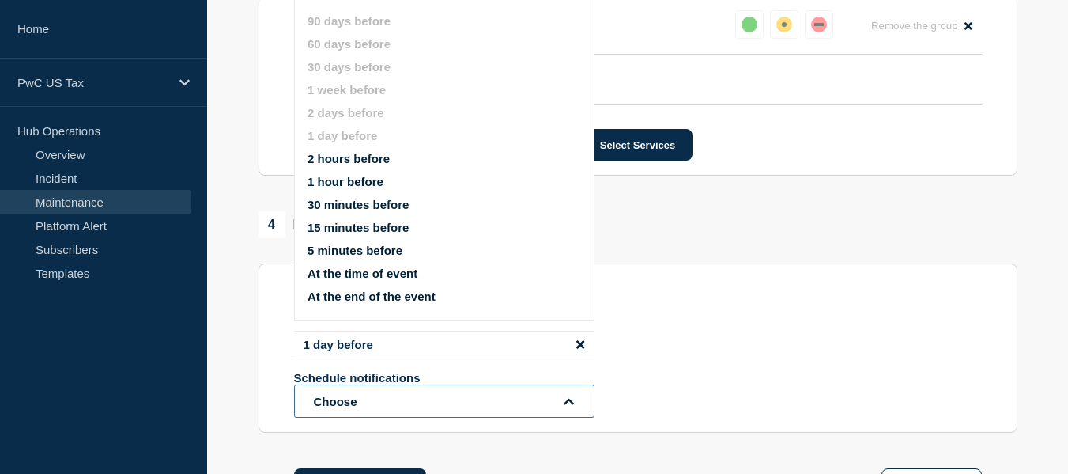
click at [391, 411] on button "Choose" at bounding box center [444, 400] width 301 height 33
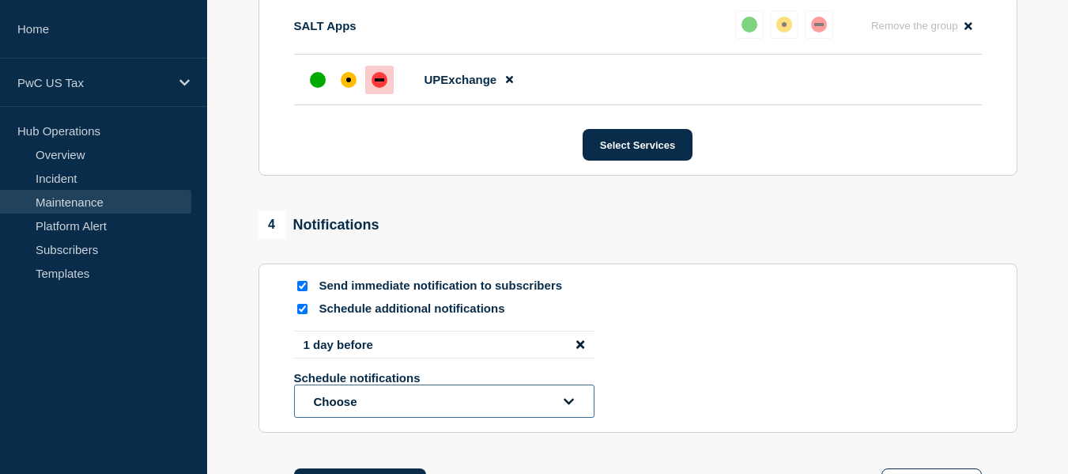
click at [391, 411] on button "Choose" at bounding box center [444, 400] width 301 height 33
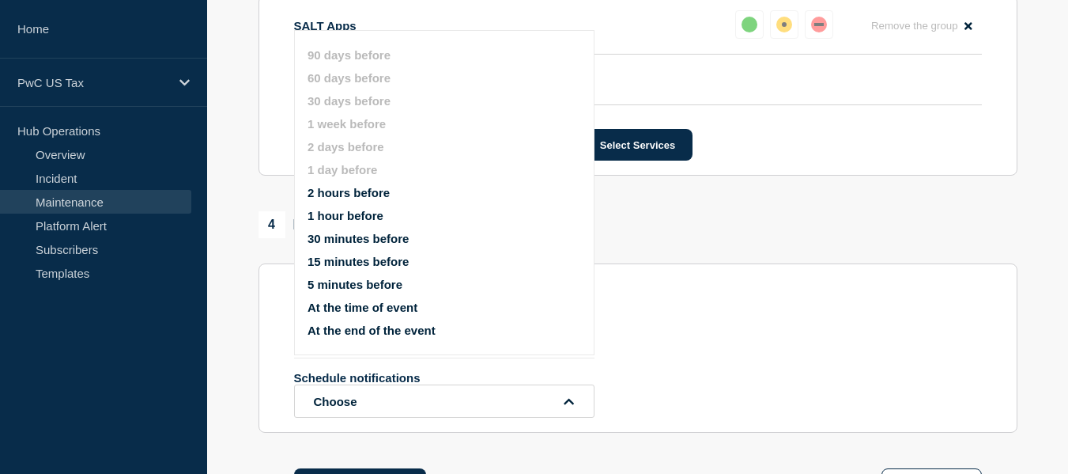
click at [365, 213] on button "1 hour before" at bounding box center [346, 215] width 76 height 13
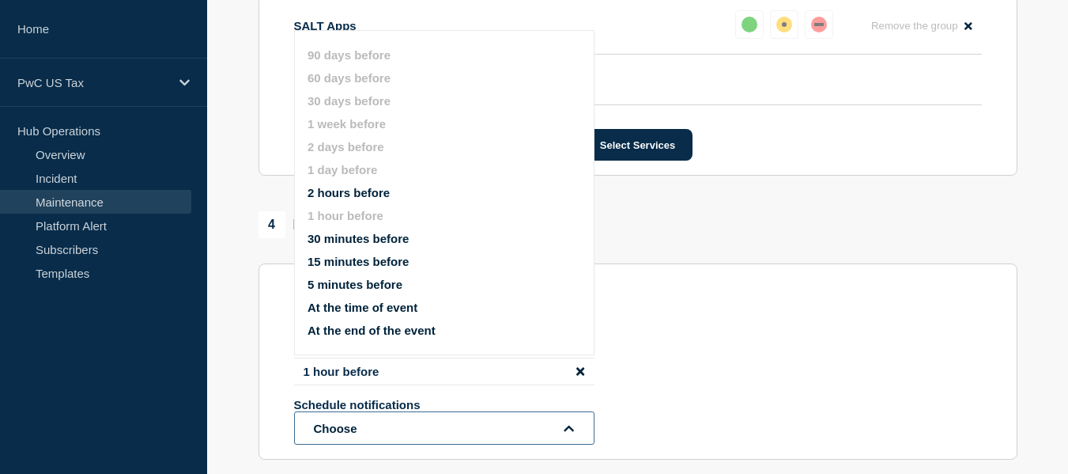
click at [375, 437] on button "Choose" at bounding box center [444, 427] width 301 height 33
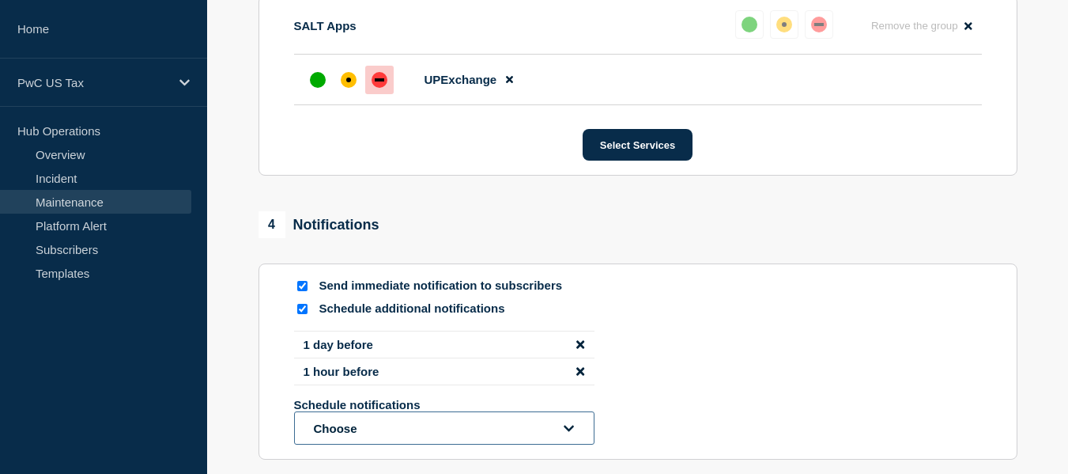
click at [375, 437] on button "Choose" at bounding box center [444, 427] width 301 height 33
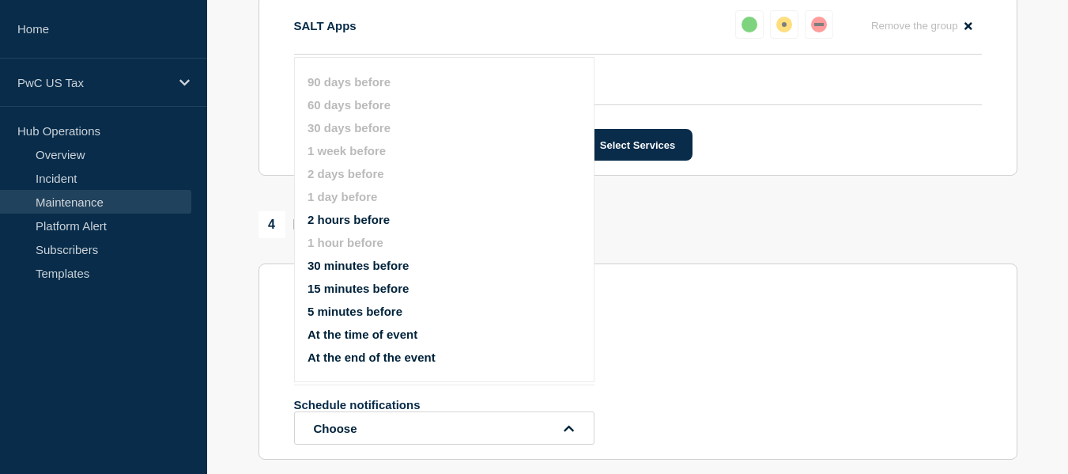
click at [383, 333] on button "At the time of event" at bounding box center [363, 333] width 110 height 13
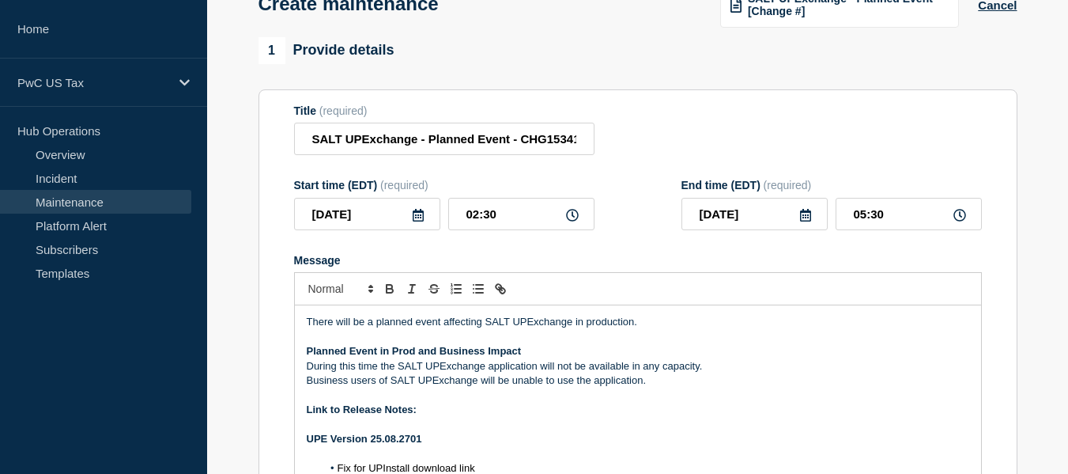
scroll to position [0, 0]
